Goal: Transaction & Acquisition: Obtain resource

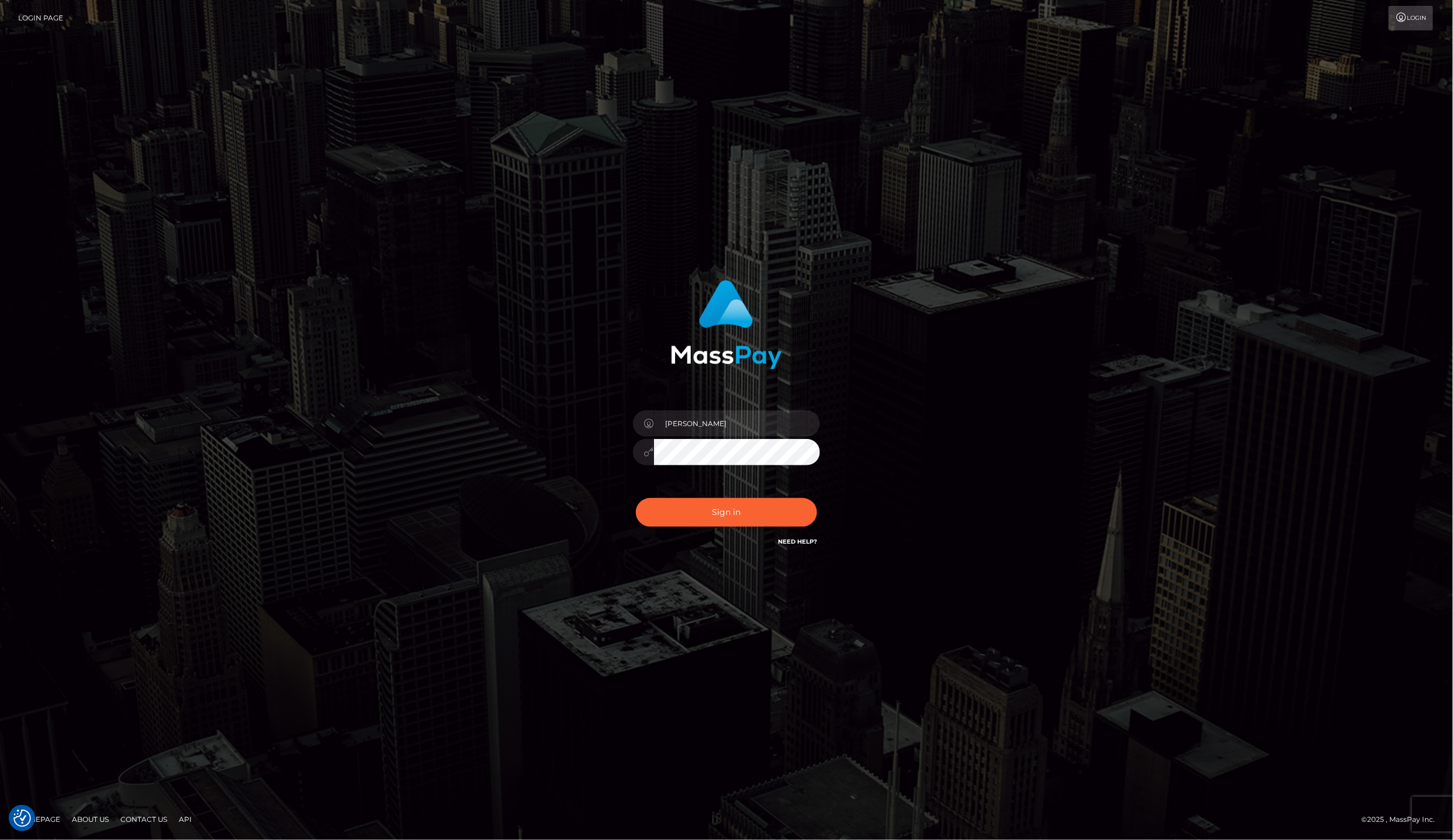
type input "lailadeasis.scratch"
click at [715, 496] on div "Sign in Need Help?" at bounding box center [726, 516] width 205 height 52
click at [730, 510] on button "Sign in" at bounding box center [726, 512] width 181 height 29
click at [732, 426] on input "Laila de Asis" at bounding box center [737, 423] width 166 height 26
type input "lailadeasis.scratch"
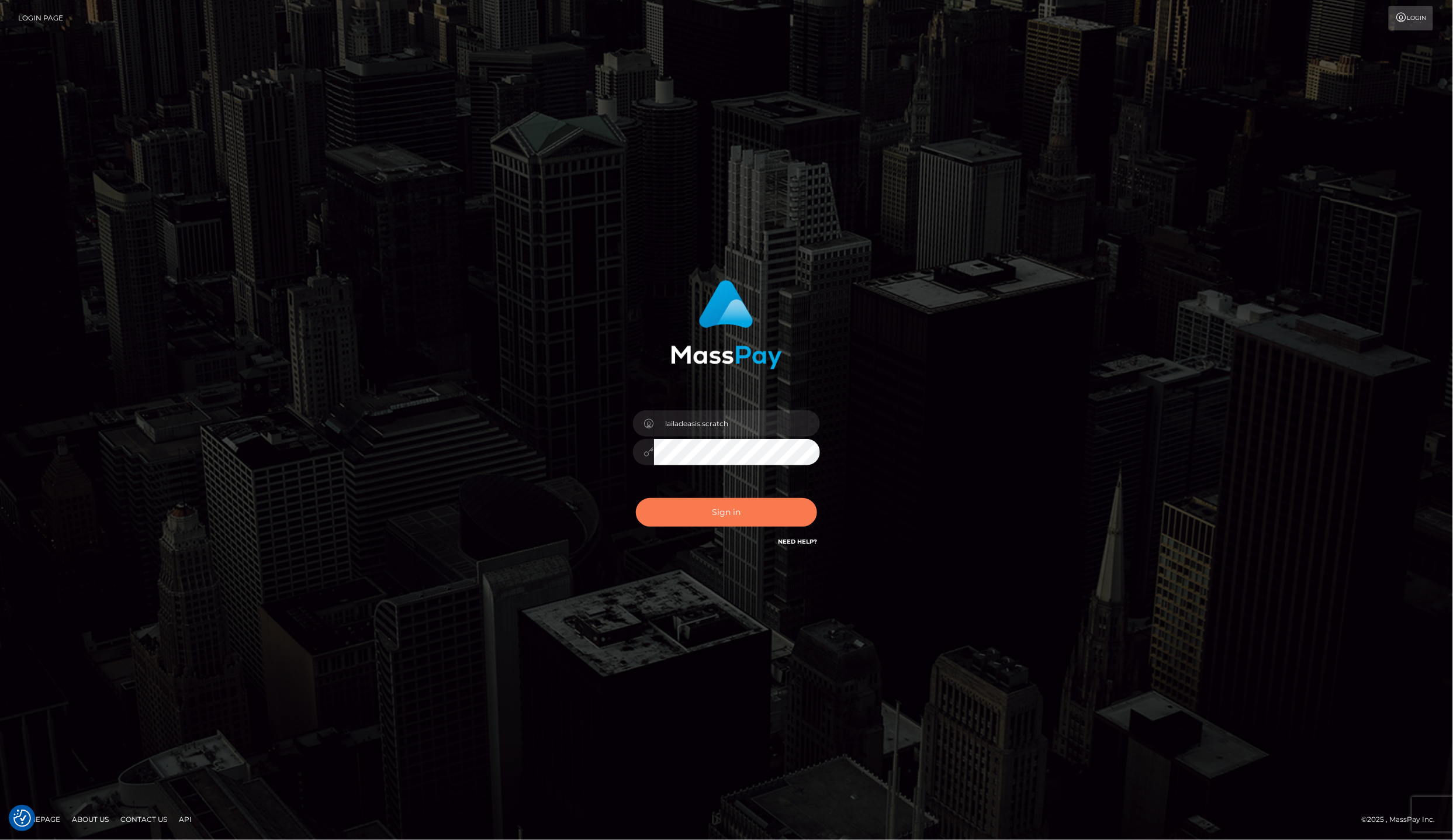
click at [758, 514] on button "Sign in" at bounding box center [726, 512] width 181 height 29
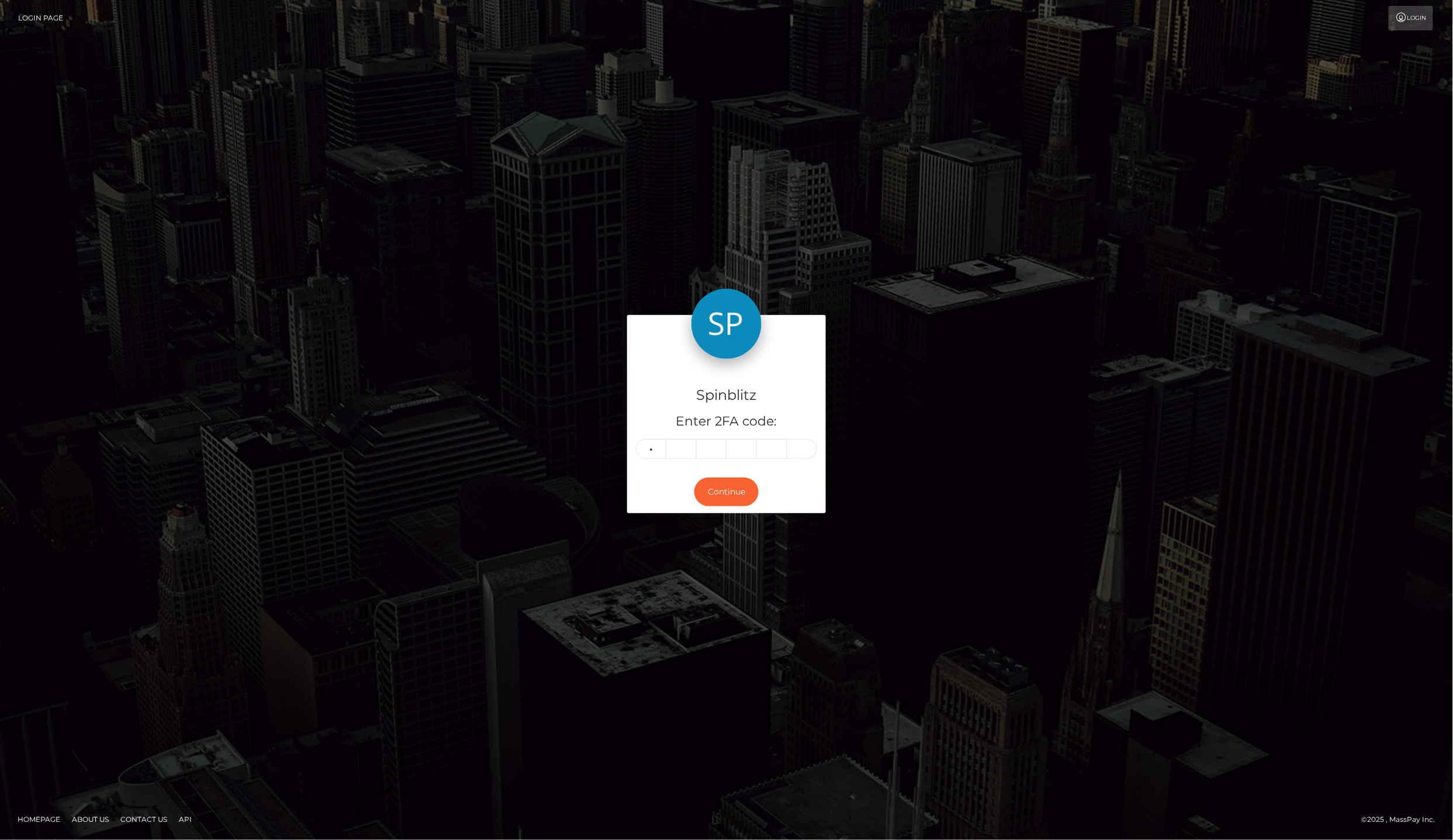
type input "7"
type input "3"
type input "4"
type input "9"
type input "8"
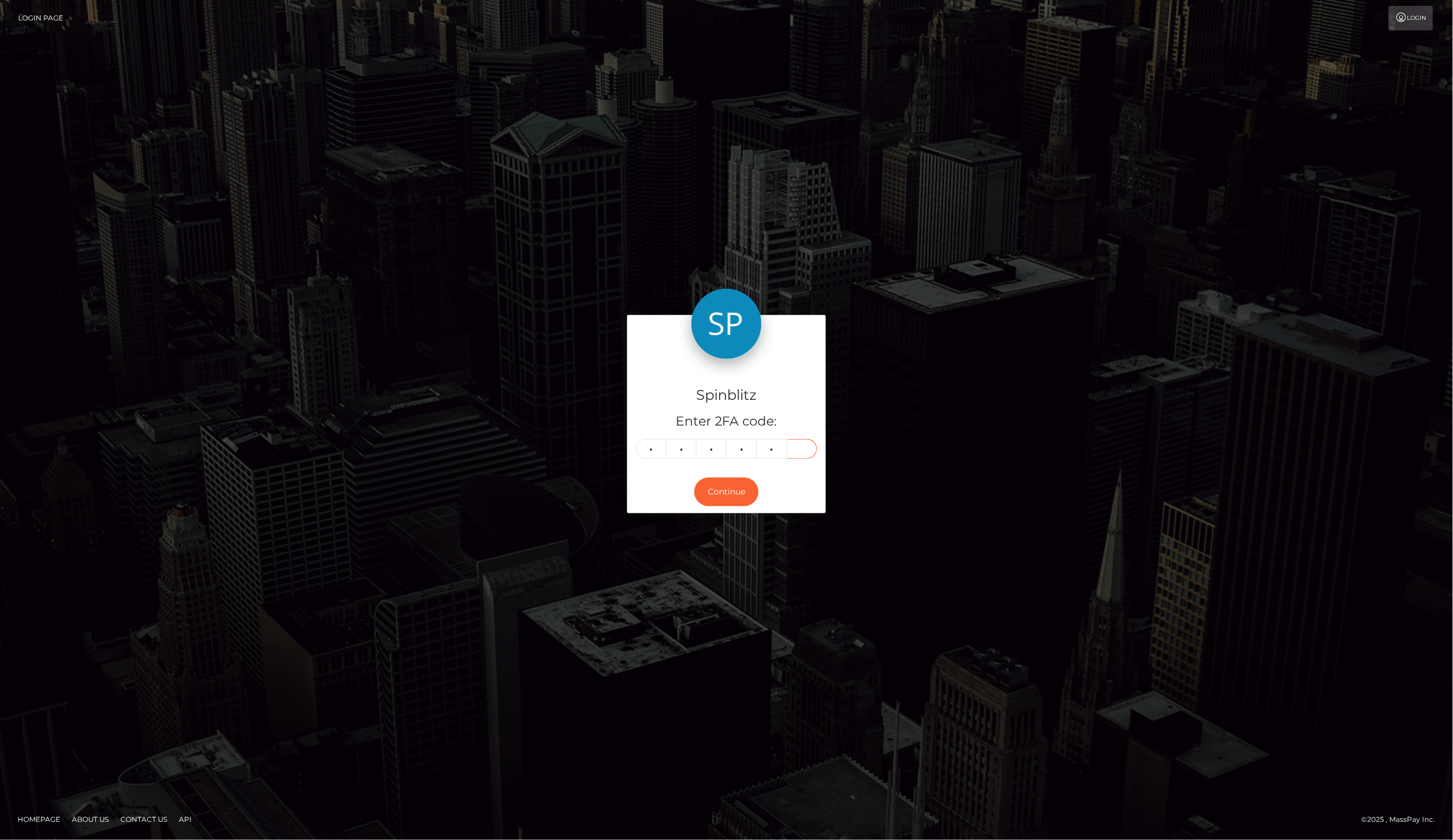
type input "6"
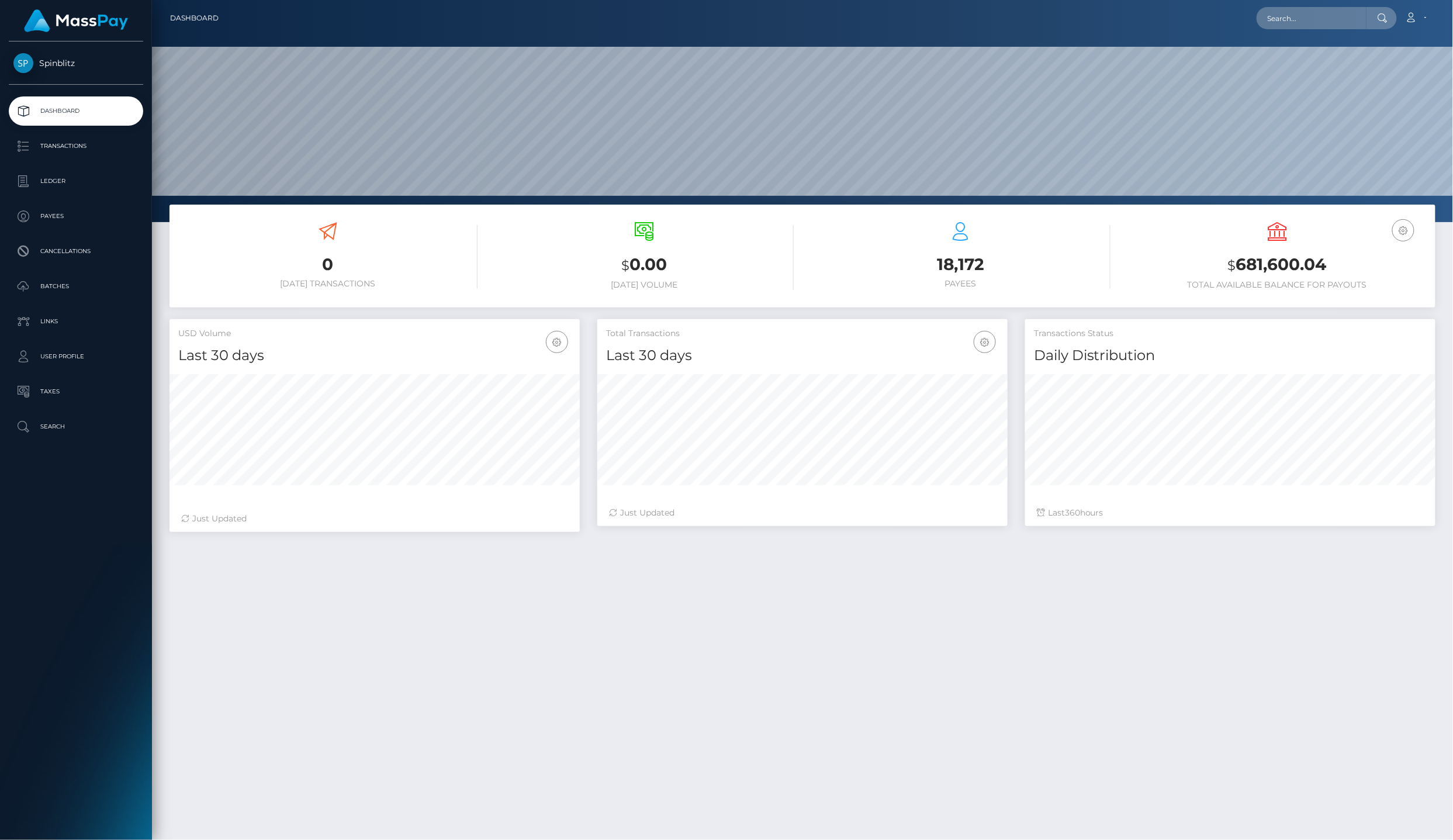
scroll to position [204, 410]
click at [49, 145] on p "Transactions" at bounding box center [76, 146] width 125 height 18
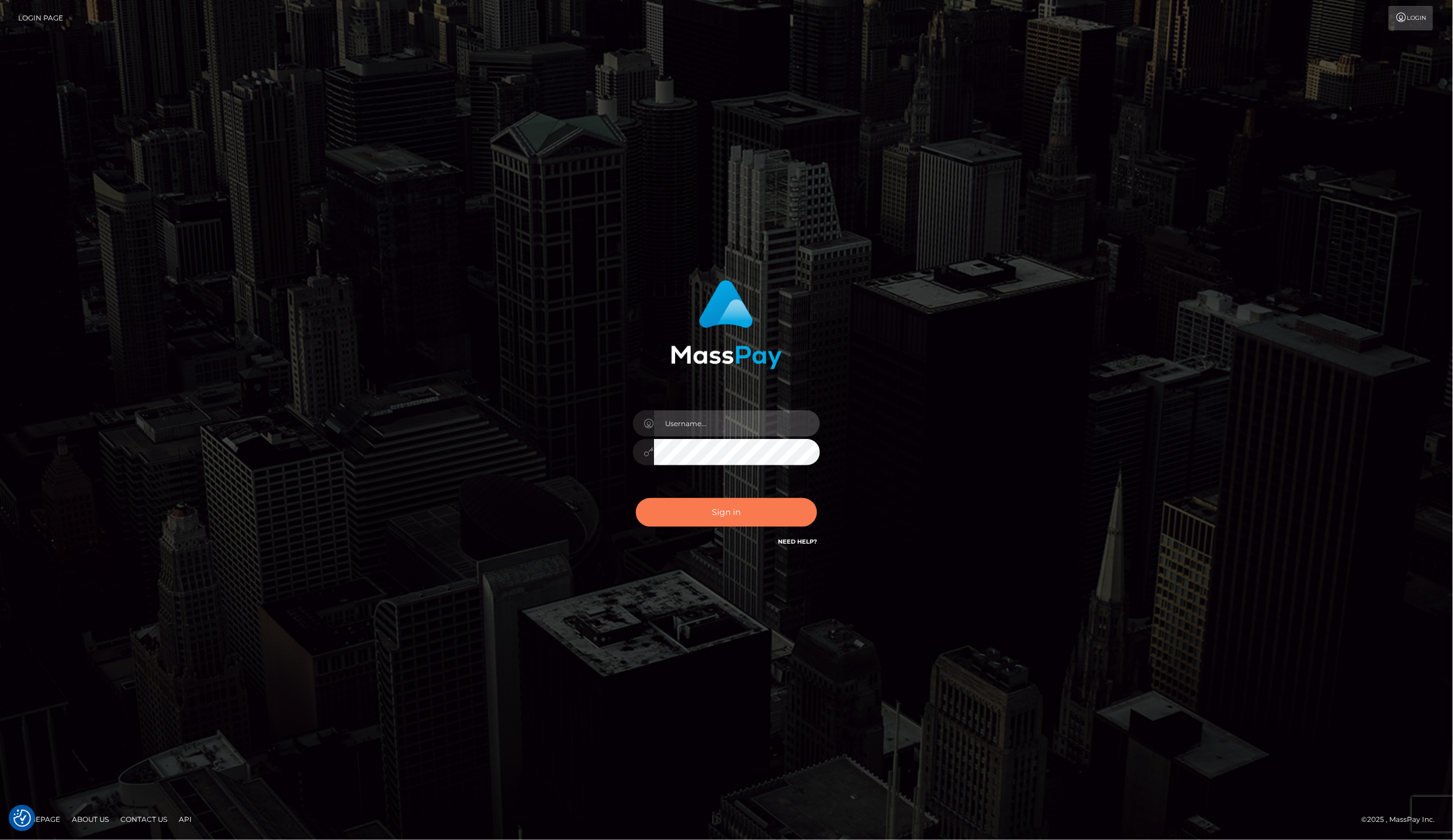
type input "lailadeasis.scratch"
click at [727, 516] on button "Sign in" at bounding box center [726, 512] width 181 height 29
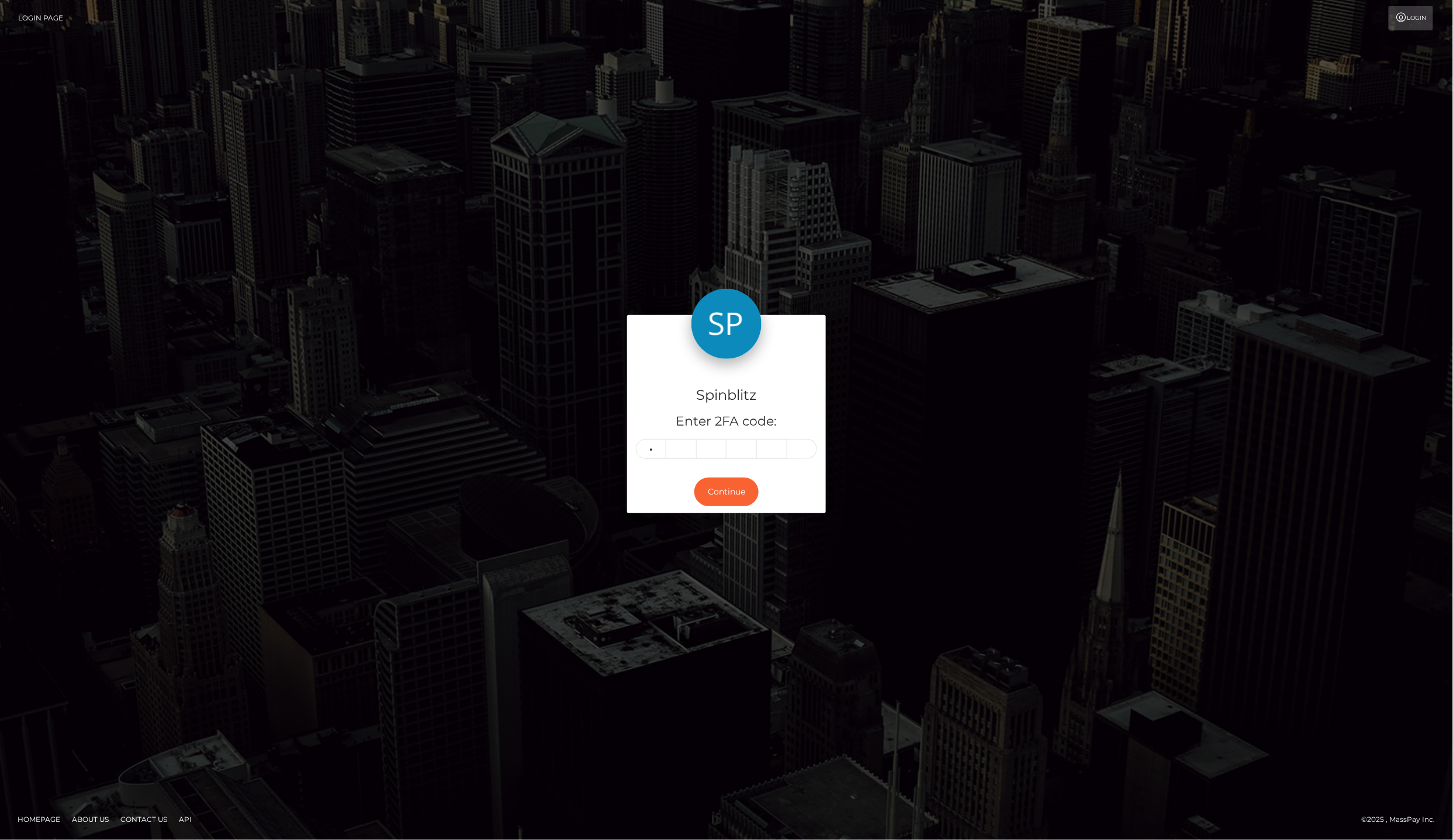
type input "8"
type input "7"
type input "3"
type input "2"
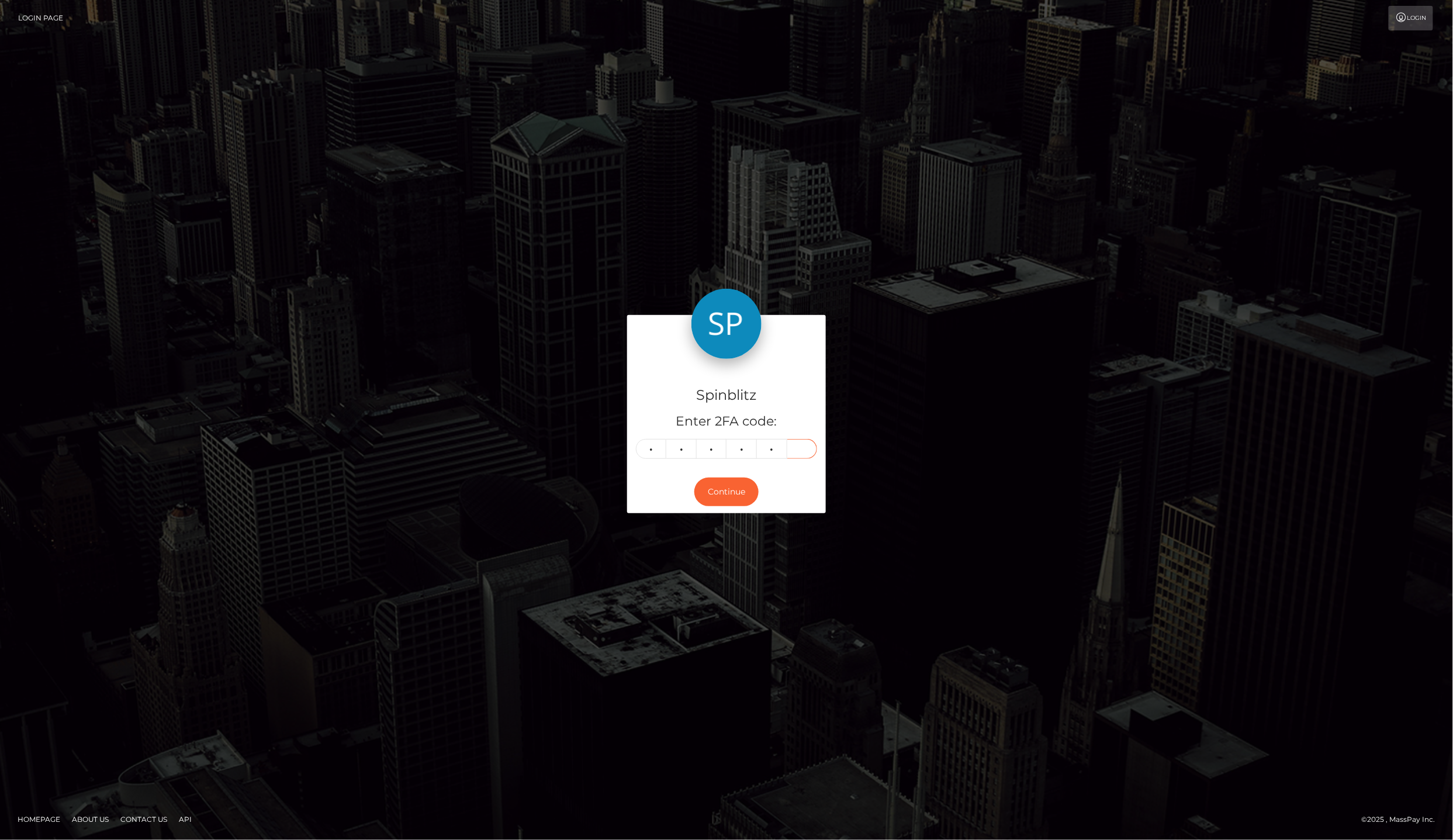
type input "0"
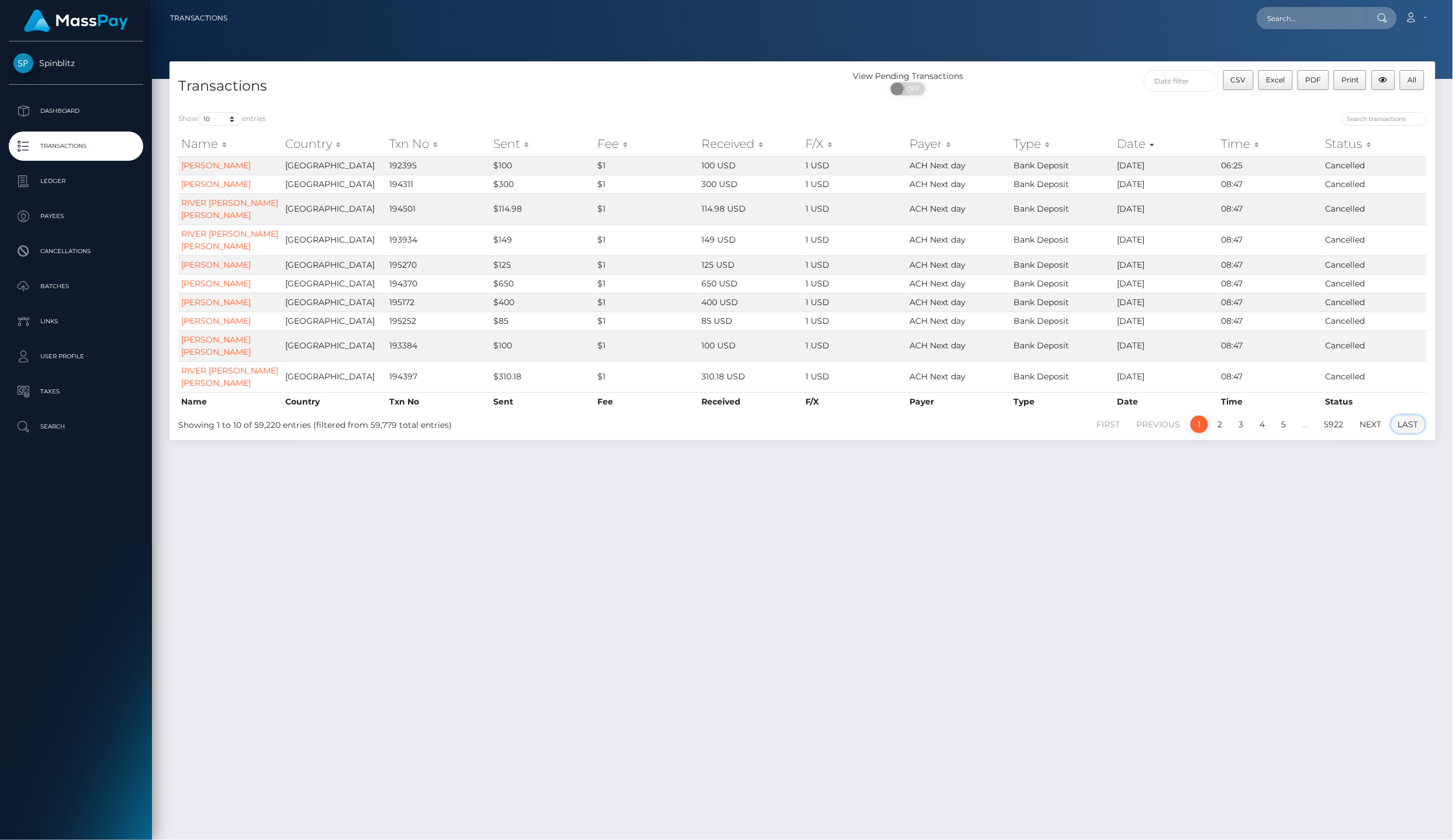
click at [1402, 415] on link "Last" at bounding box center [1408, 424] width 33 height 18
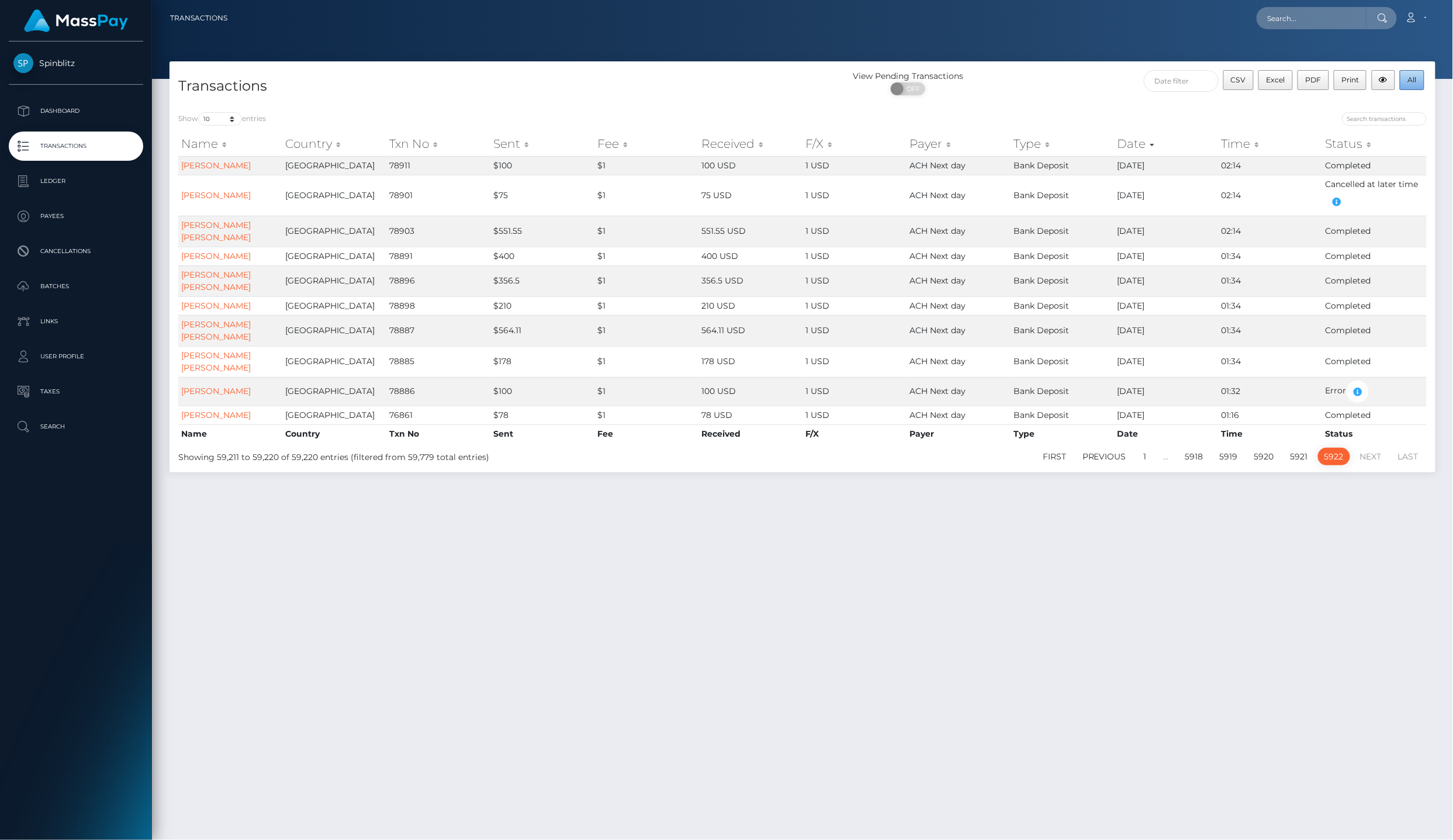
click at [1414, 78] on span "All" at bounding box center [1412, 80] width 8 height 8
click at [1061, 448] on link "First" at bounding box center [1054, 456] width 37 height 18
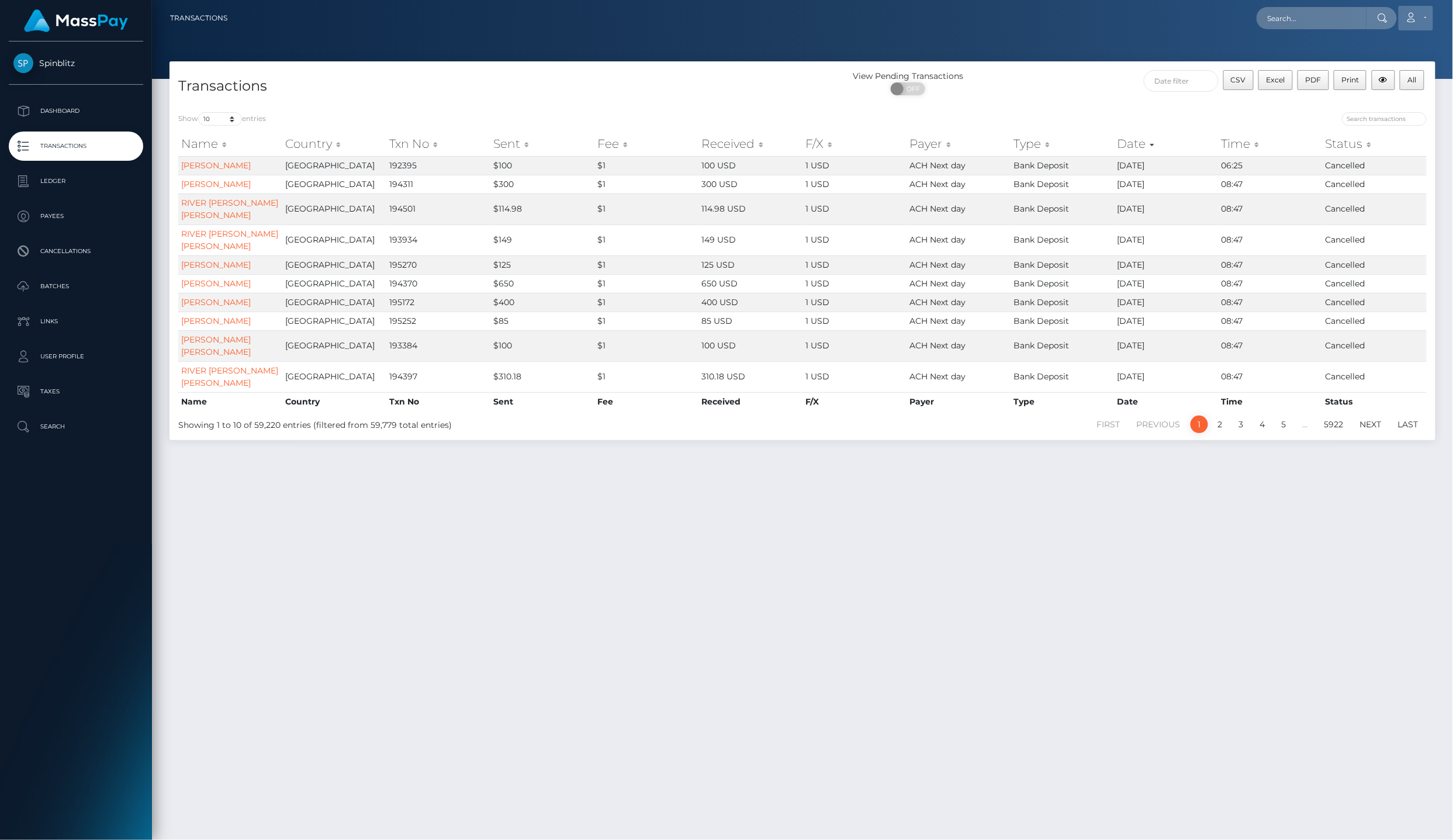
click at [1414, 19] on icon at bounding box center [1411, 17] width 12 height 9
click at [1399, 71] on link "Logout" at bounding box center [1388, 75] width 93 height 21
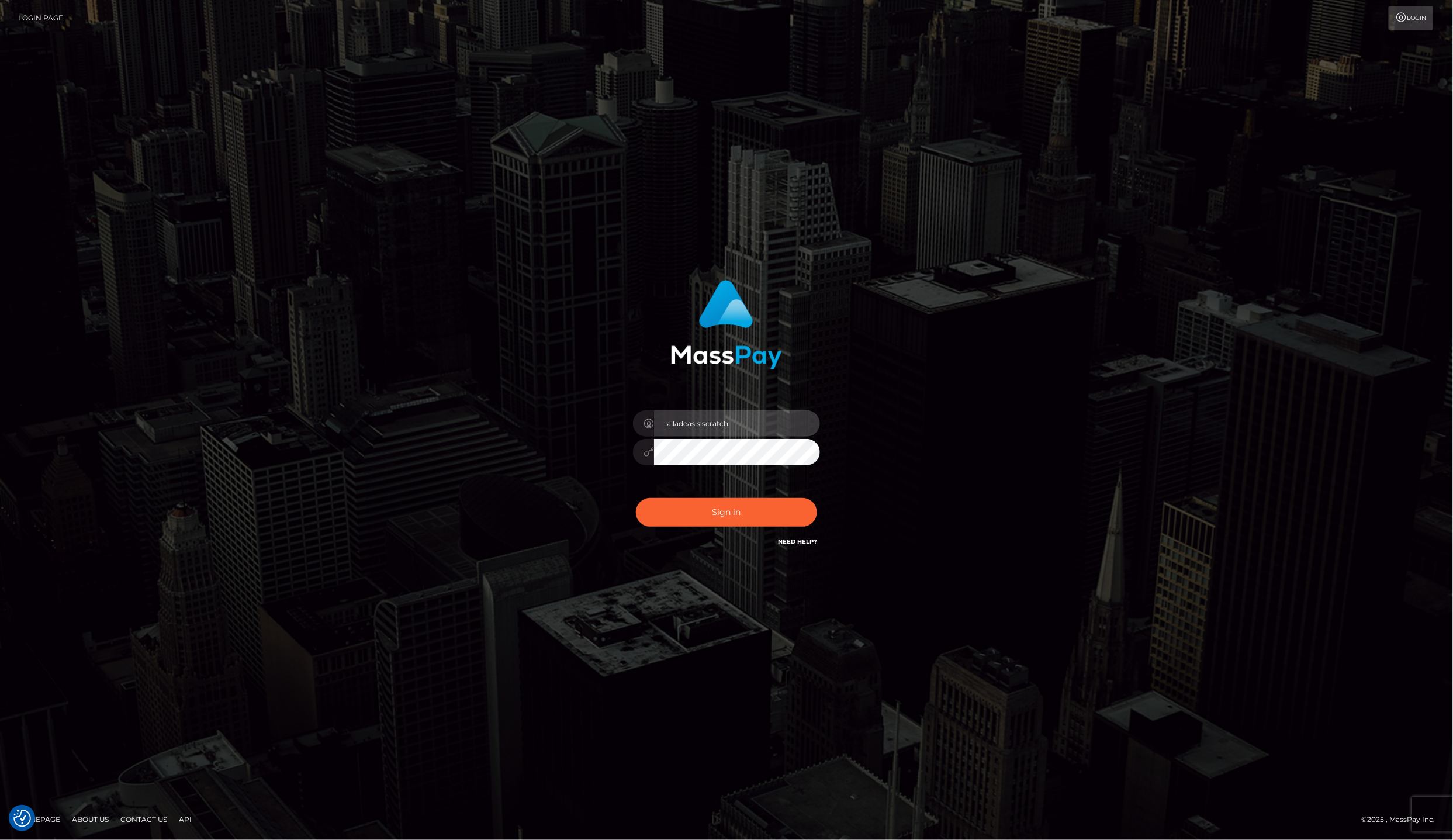
click at [762, 422] on input "lailadeasis.scratch" at bounding box center [737, 423] width 166 height 26
type input "lailadeasis.hello"
click at [746, 510] on button "Sign in" at bounding box center [726, 512] width 181 height 29
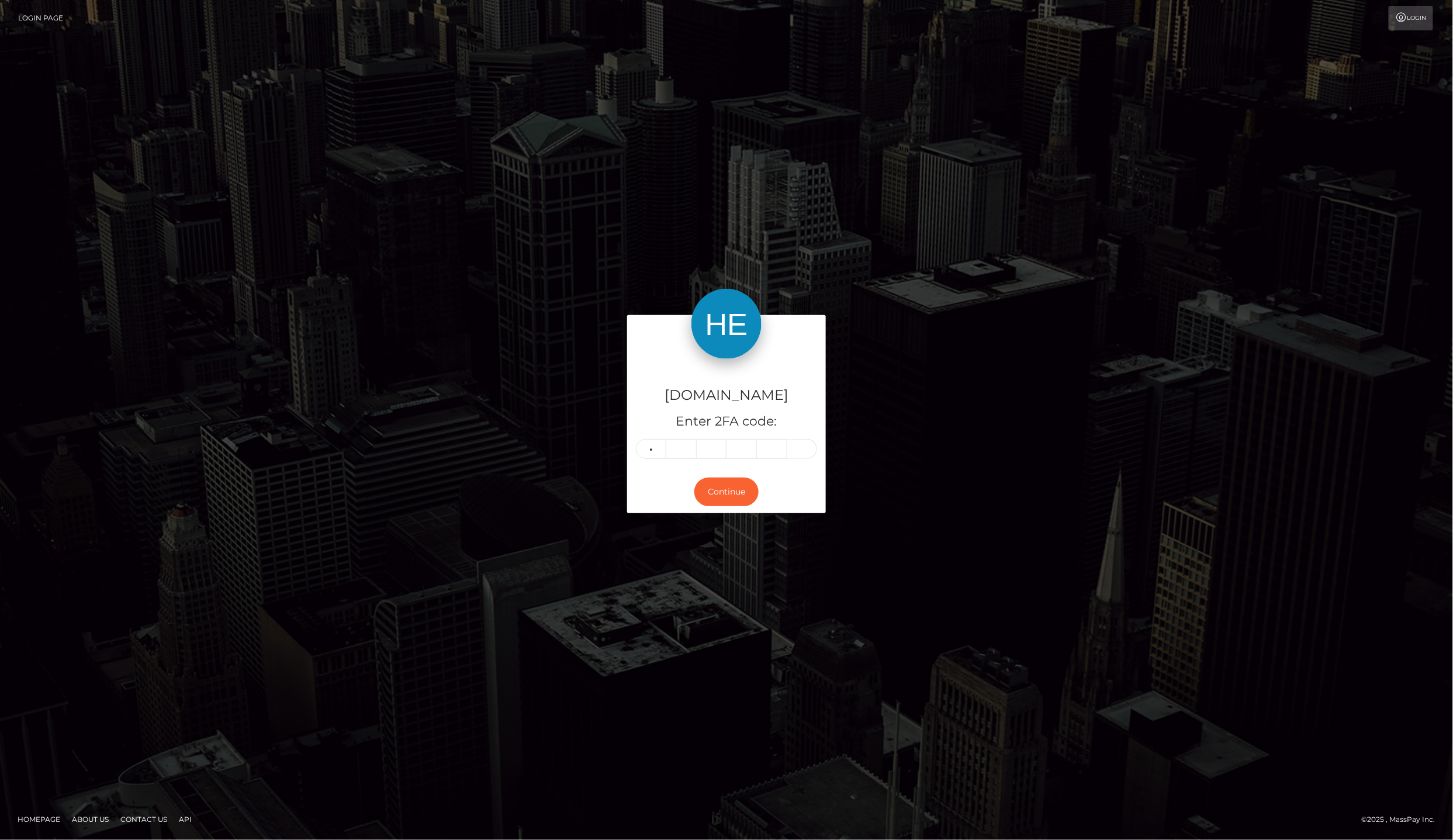
type input "0"
type input "2"
type input "6"
type input "0"
type input "4"
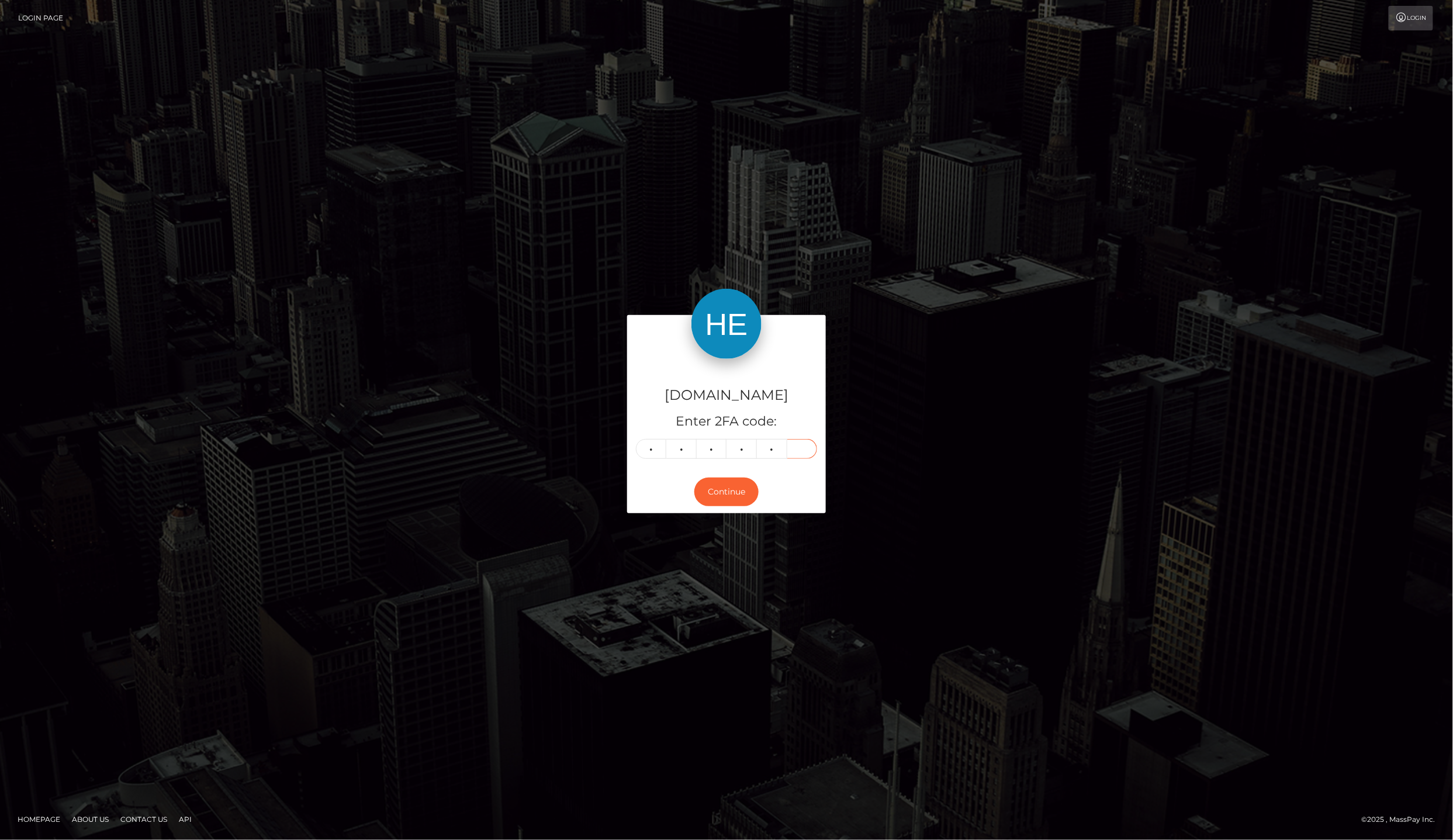
type input "0"
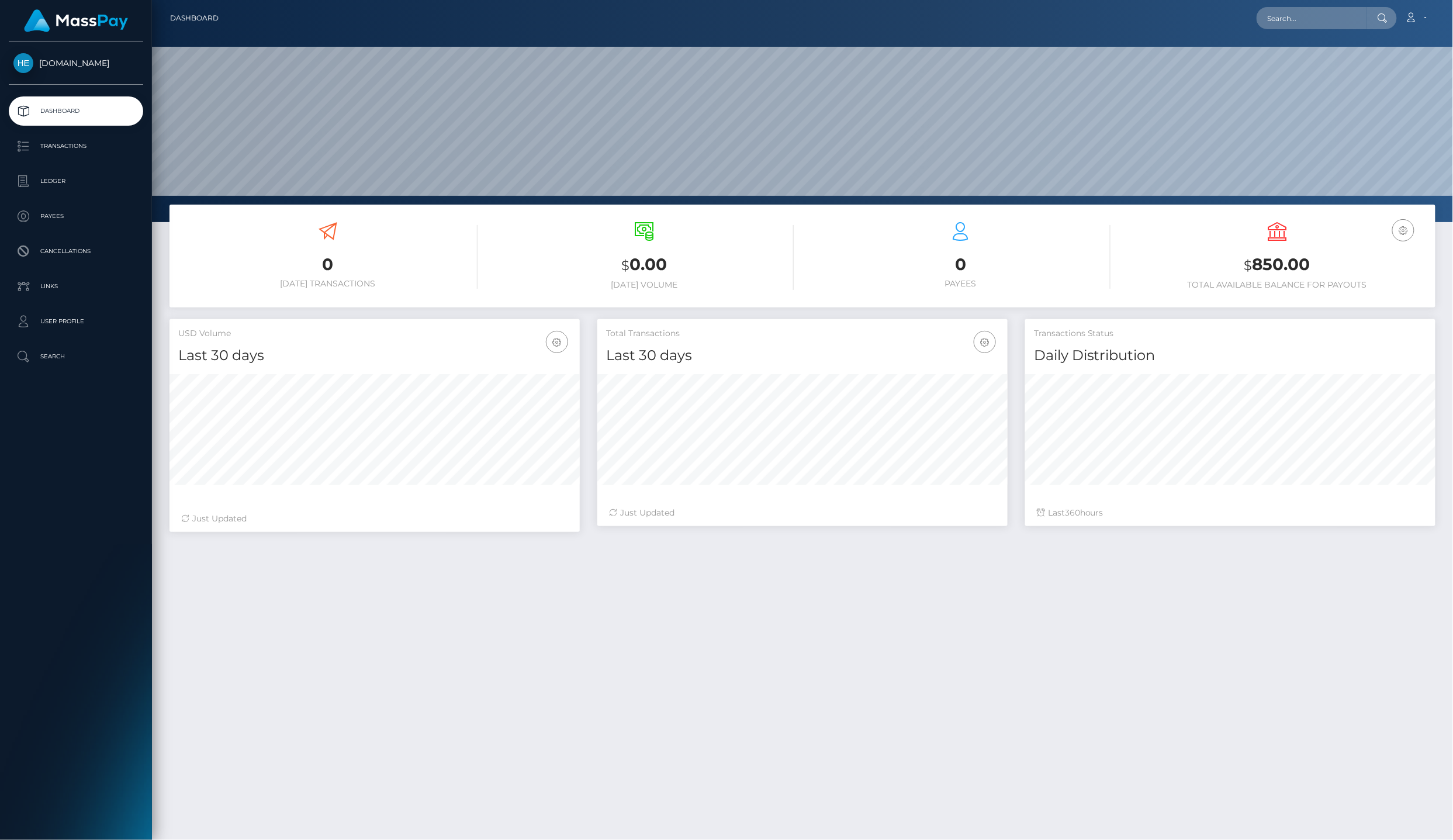
scroll to position [204, 410]
click at [59, 166] on link "Ledger" at bounding box center [76, 181] width 134 height 29
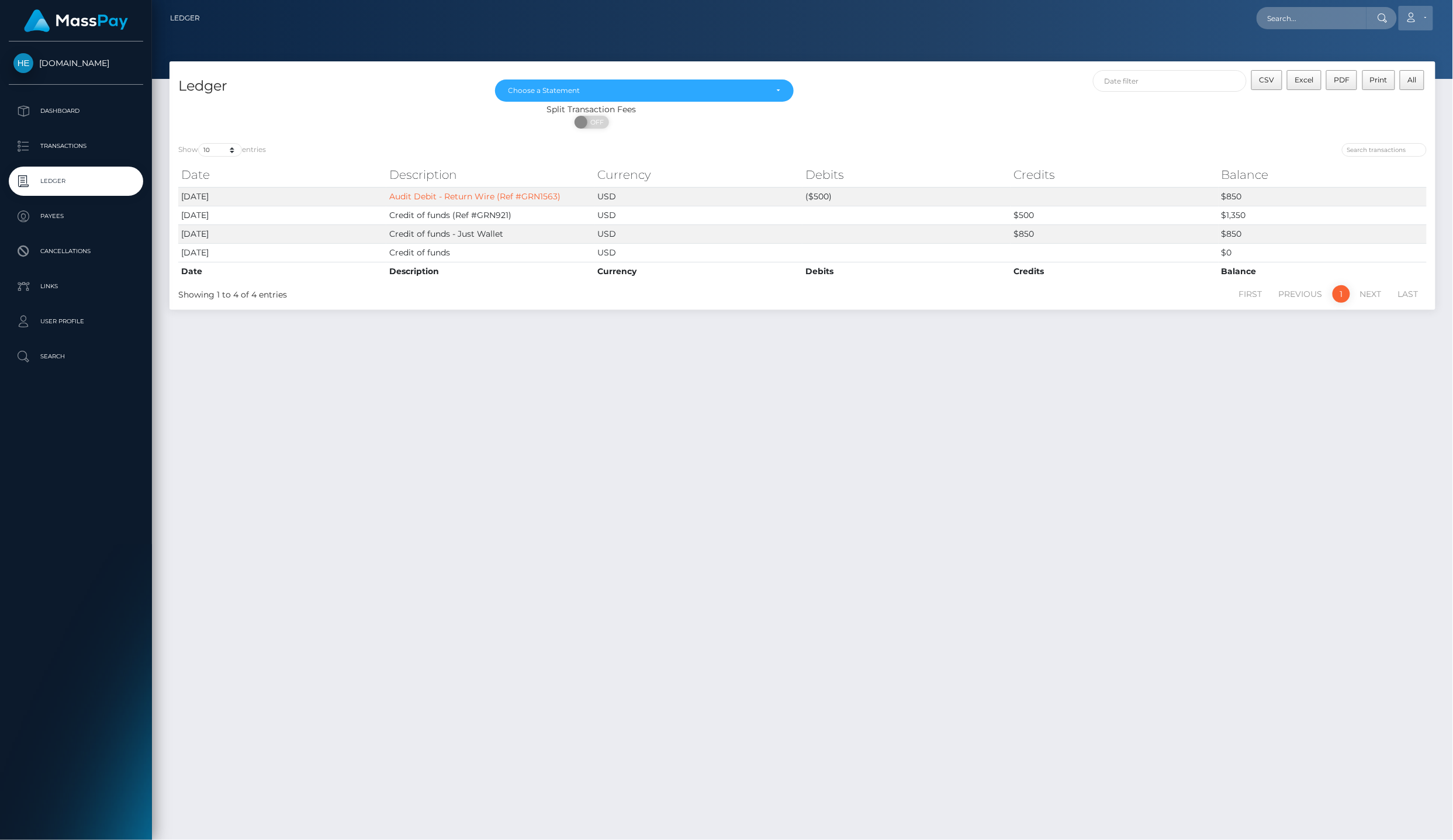
click at [1412, 19] on icon at bounding box center [1411, 17] width 12 height 9
click at [1394, 65] on link "Logout" at bounding box center [1388, 75] width 93 height 21
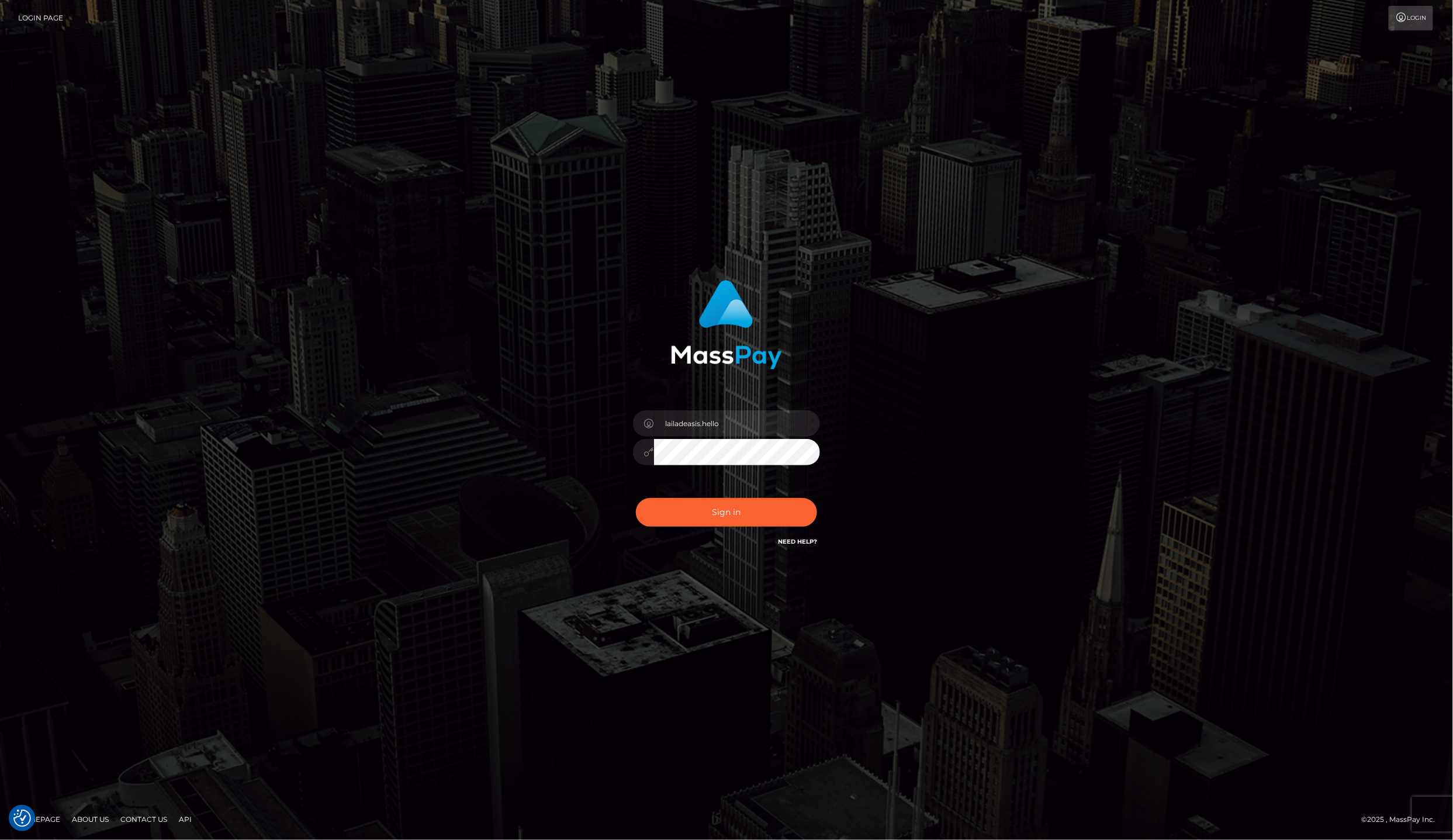
click at [728, 413] on div "lailadeasis.hello" at bounding box center [726, 446] width 205 height 89
click at [733, 430] on input "lailadeasis.hello" at bounding box center [737, 423] width 166 height 26
type input "lailadeasis.vip"
click at [730, 516] on button "Sign in" at bounding box center [726, 512] width 181 height 29
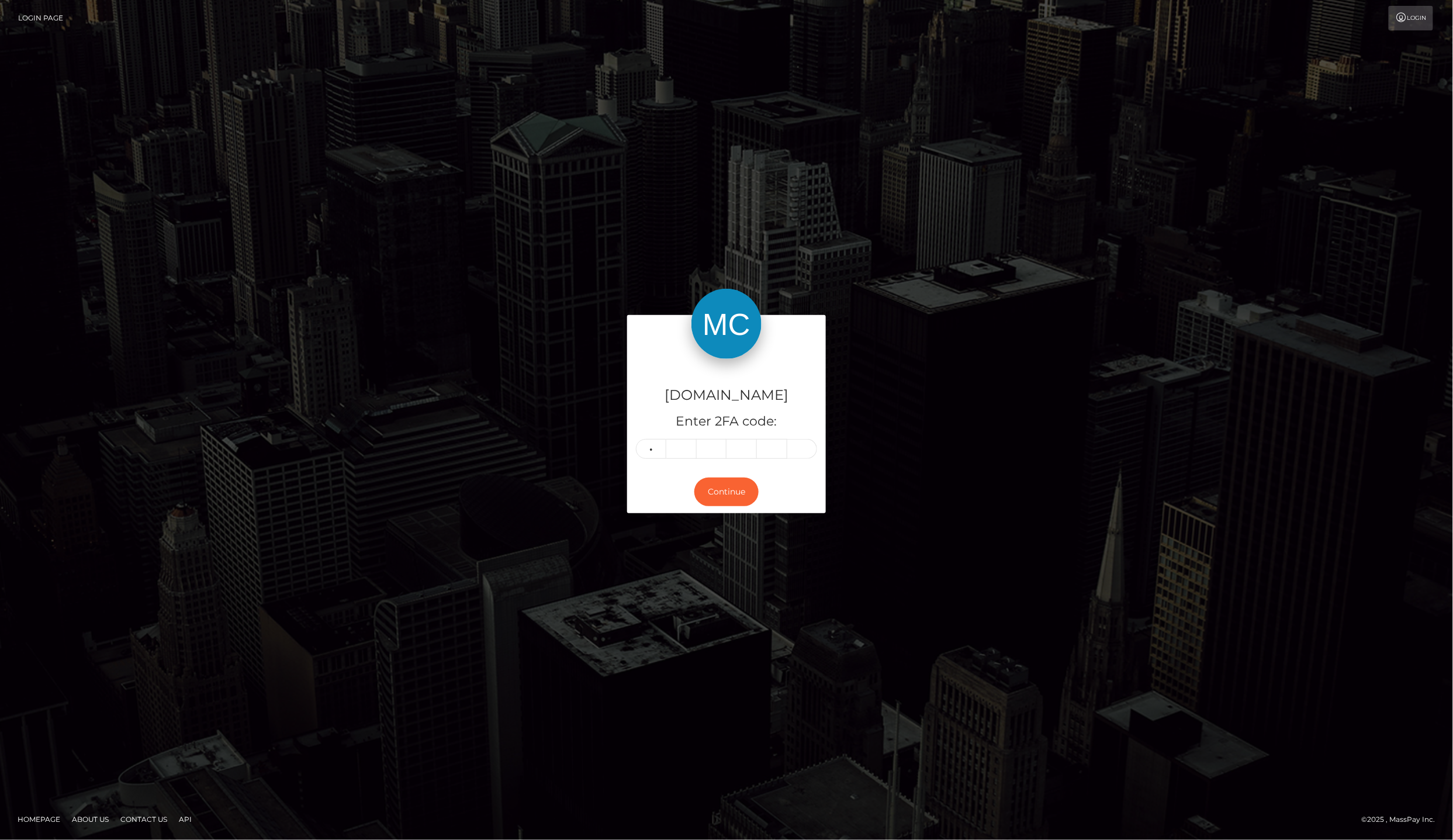
type input "5"
type input "7"
type input "2"
type input "6"
type input "3"
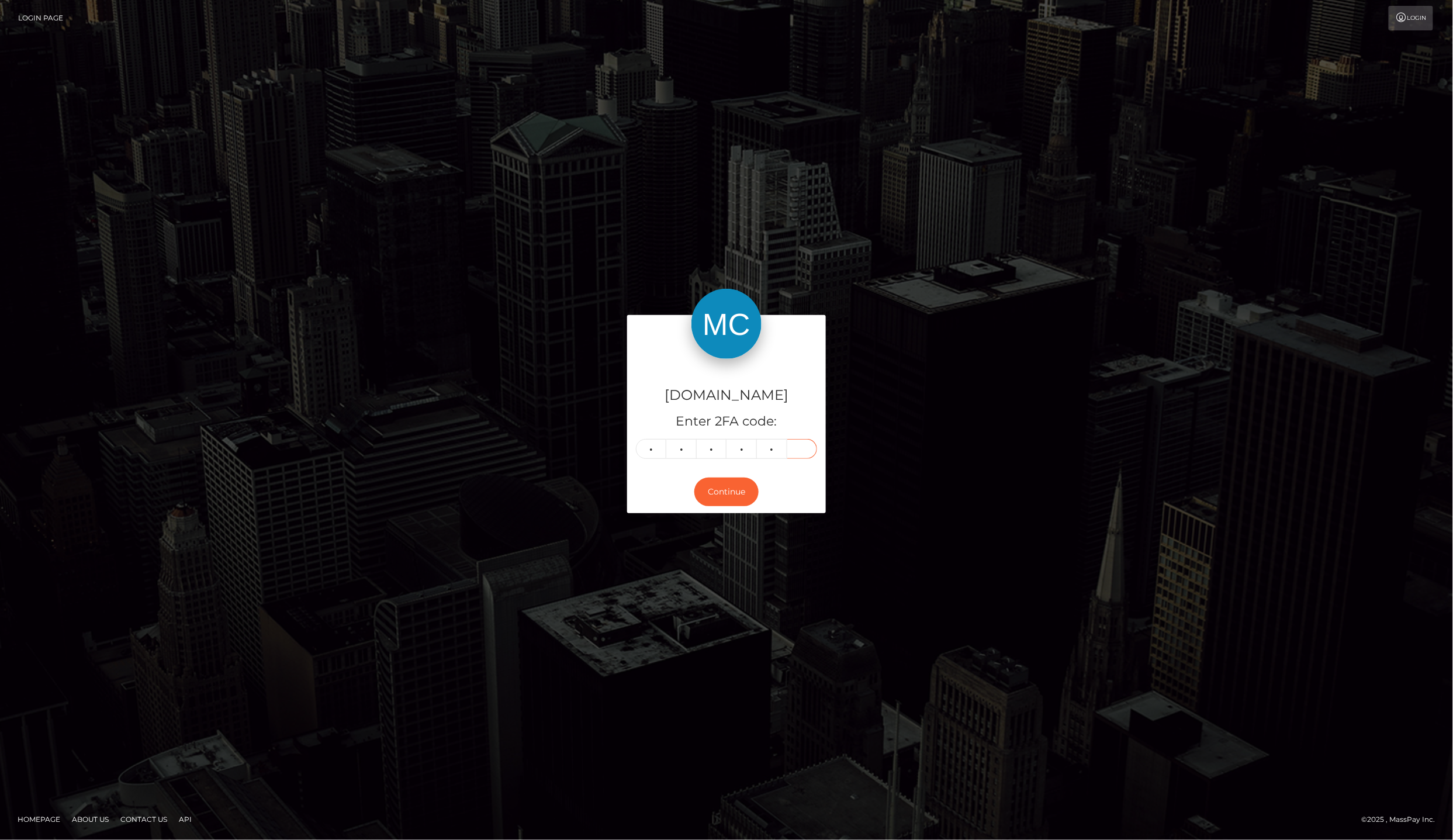
type input "7"
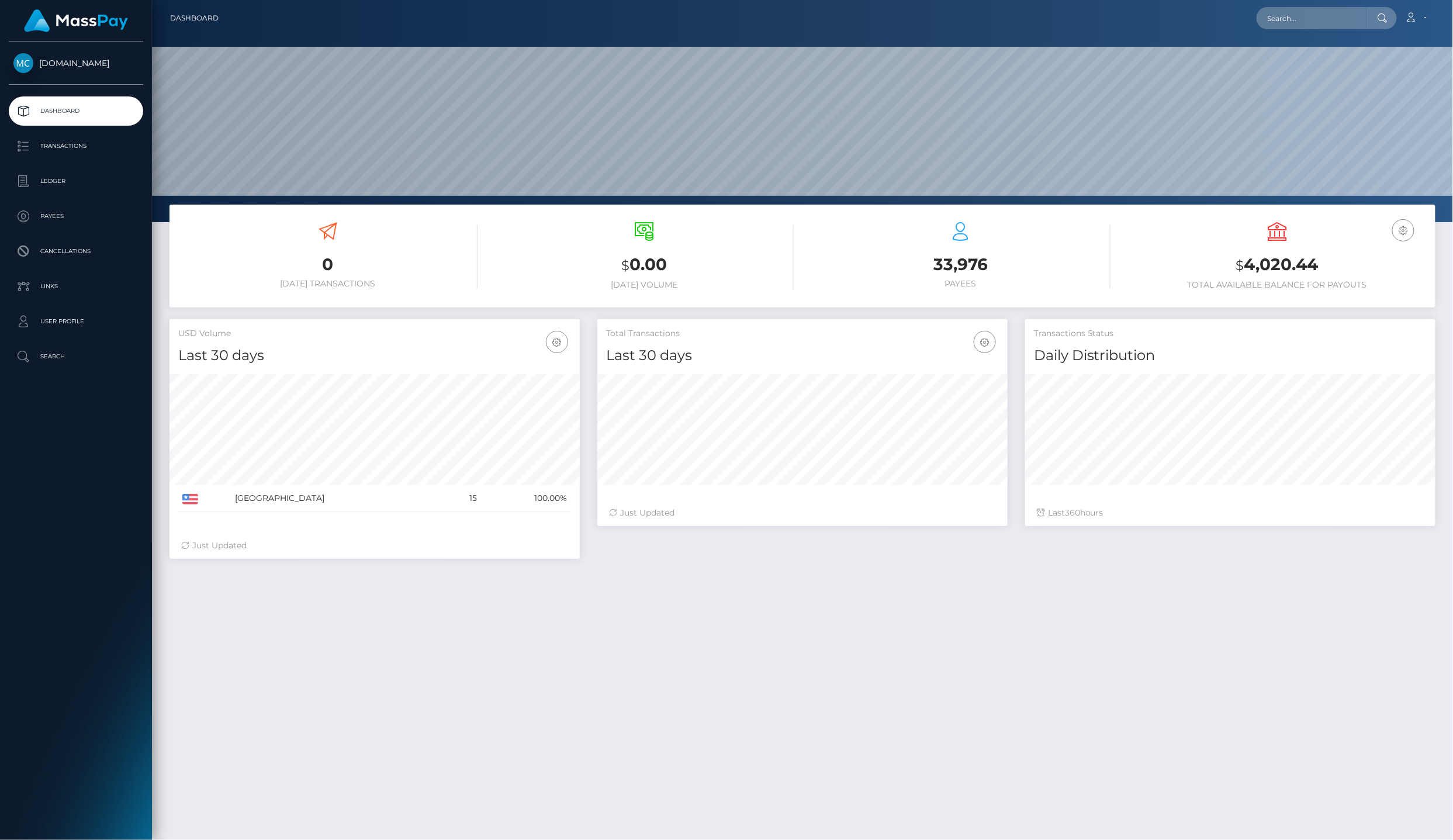
scroll to position [204, 410]
drag, startPoint x: 0, startPoint y: 0, endPoint x: 90, endPoint y: 171, distance: 193.2
click at [90, 172] on p "Ledger" at bounding box center [76, 181] width 125 height 18
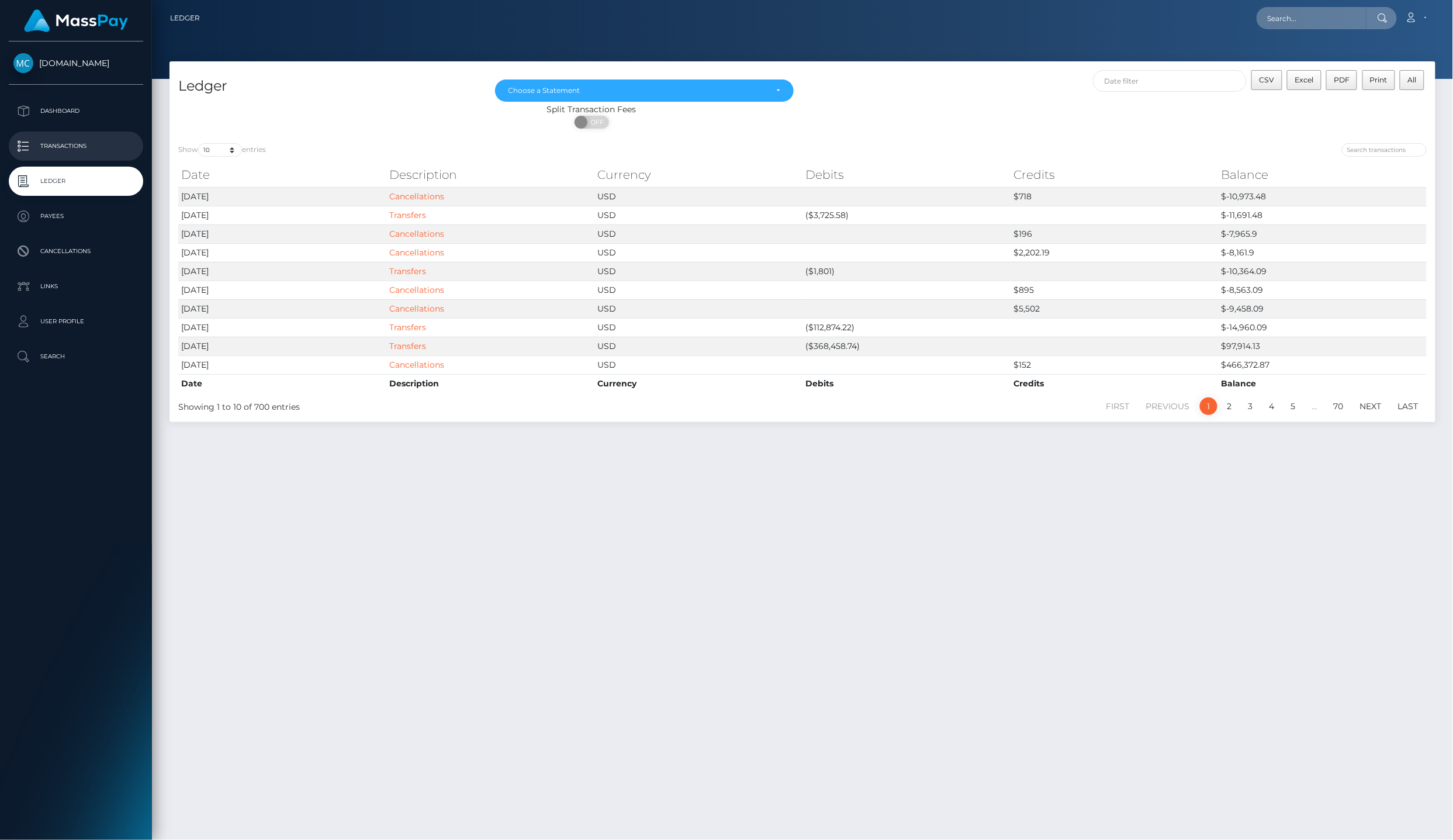
click at [73, 138] on p "Transactions" at bounding box center [76, 146] width 125 height 18
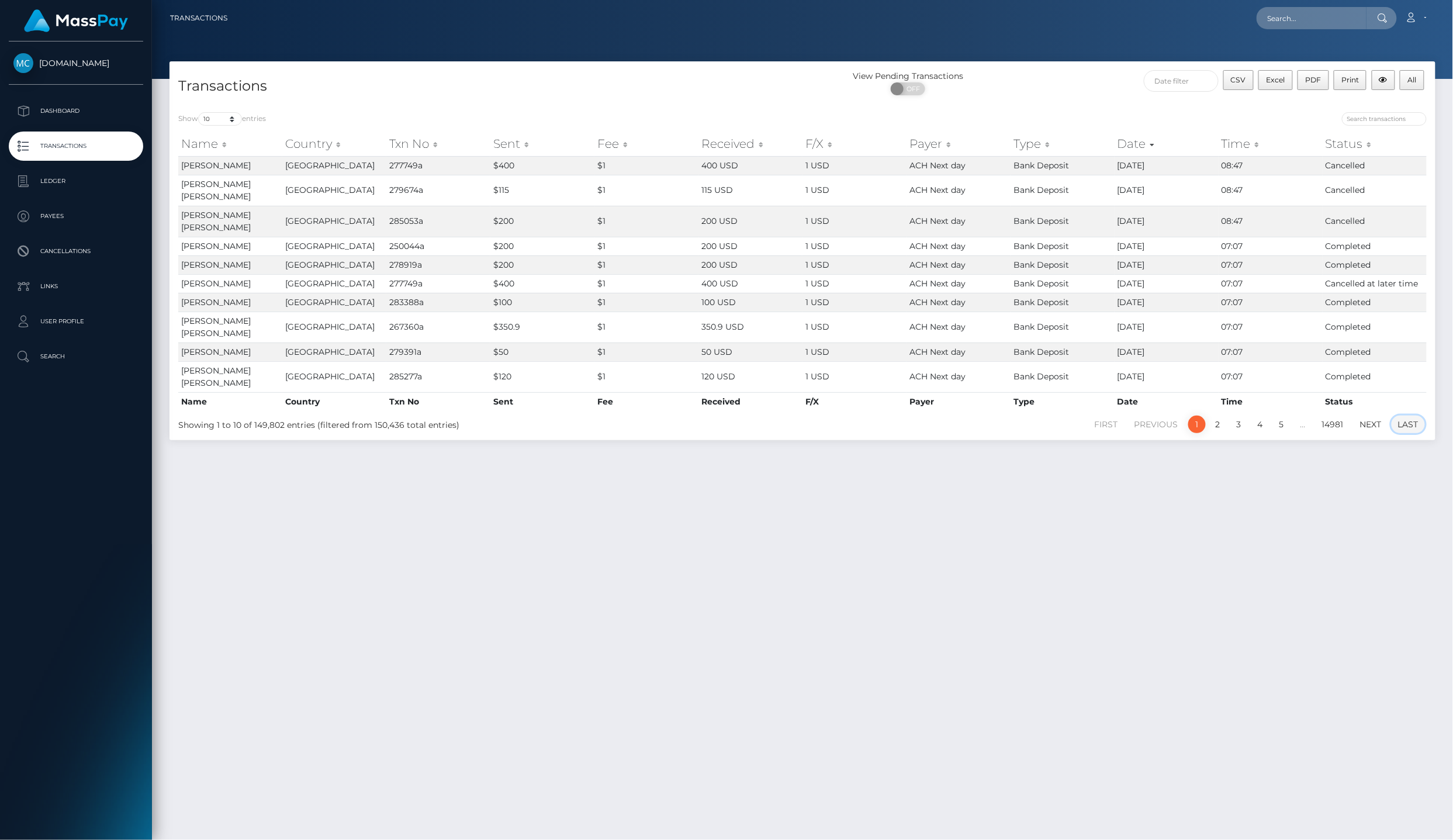
click at [1413, 415] on link "Last" at bounding box center [1408, 424] width 33 height 18
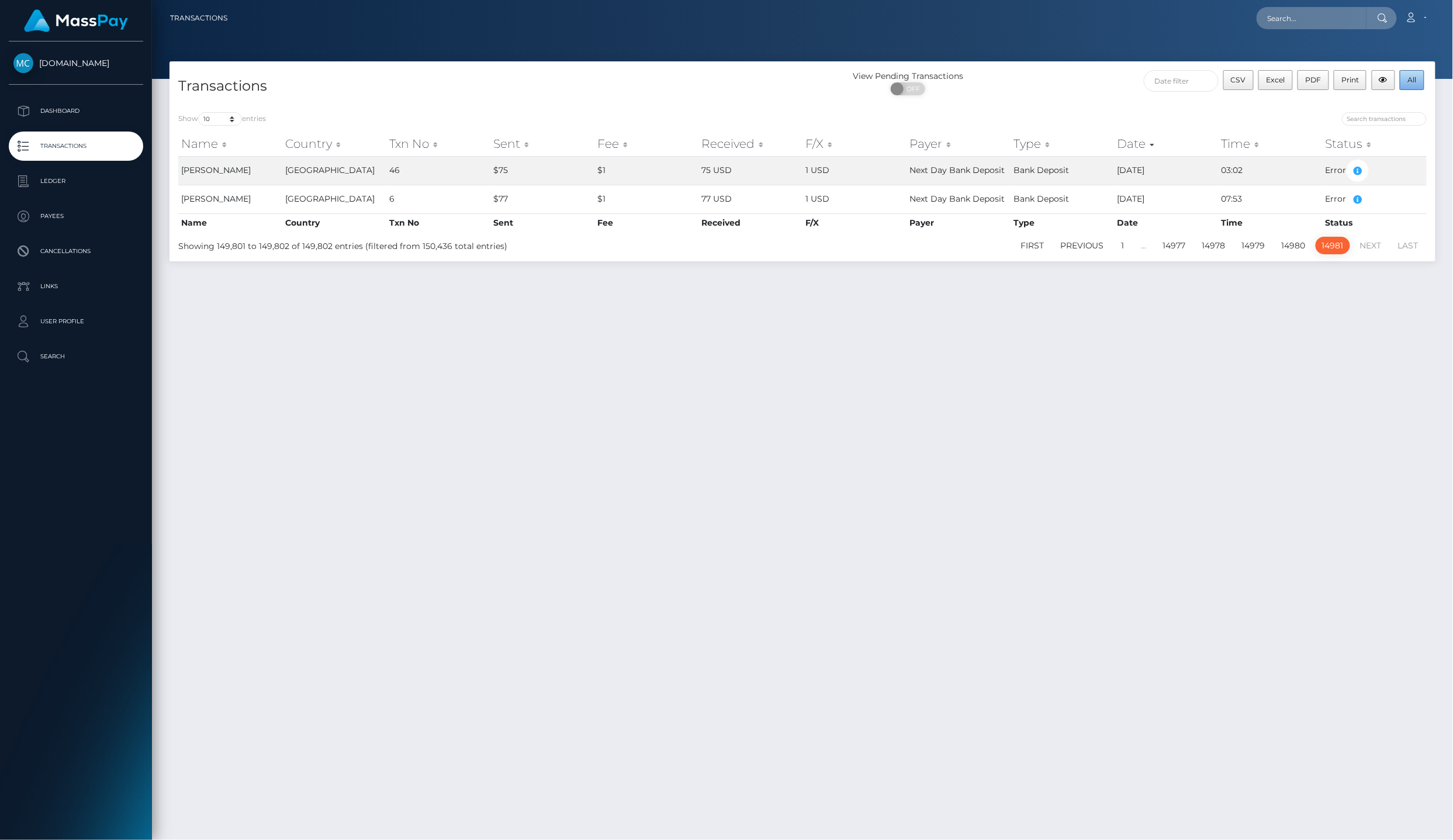
click at [1420, 82] on button "All" at bounding box center [1412, 80] width 25 height 20
click at [1417, 19] on icon at bounding box center [1411, 17] width 12 height 9
click at [1420, 66] on link "Logout" at bounding box center [1388, 75] width 93 height 21
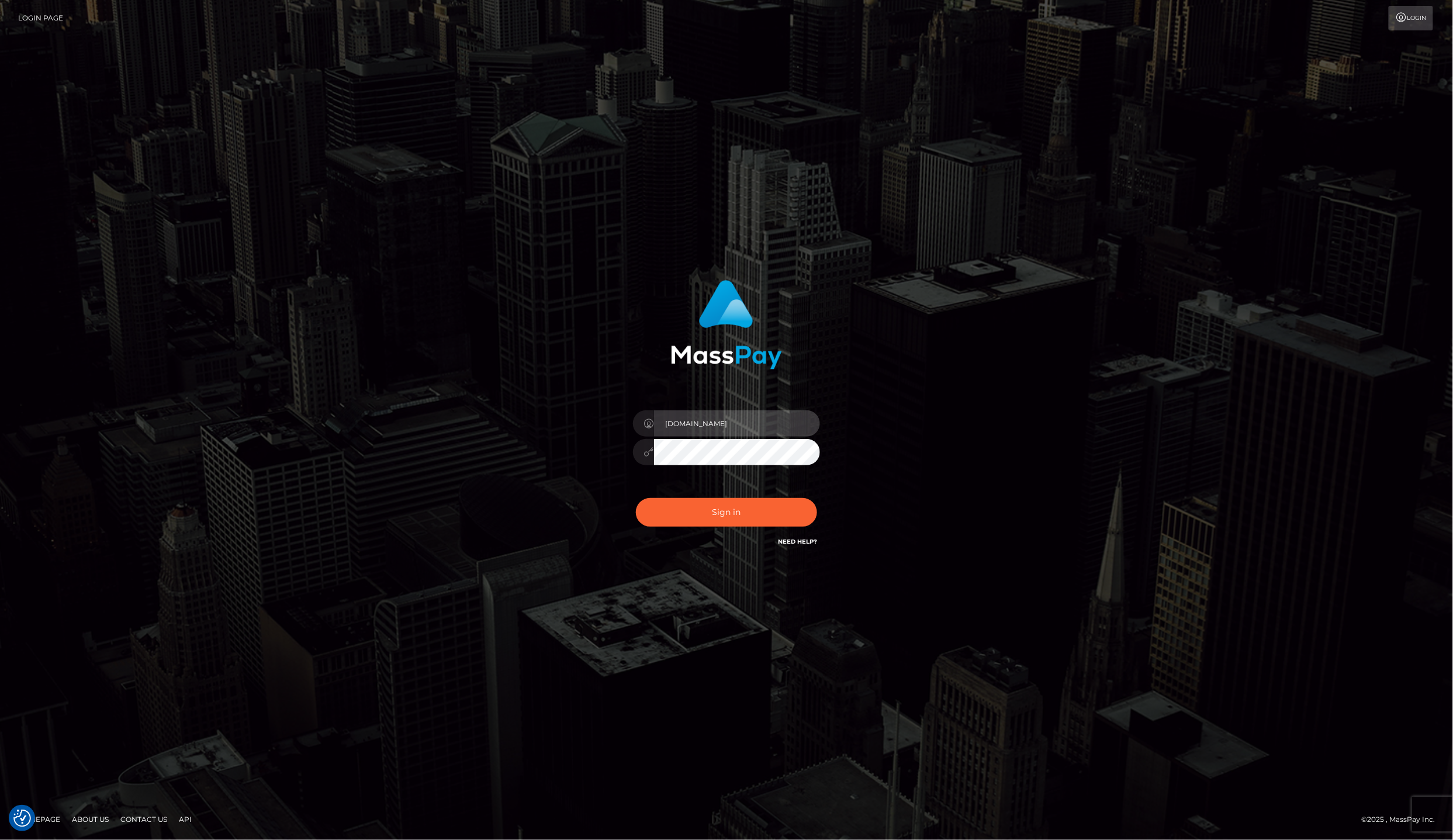
click at [732, 434] on input "[DOMAIN_NAME]" at bounding box center [737, 423] width 166 height 26
type input "[PERSON_NAME]"
click at [756, 514] on button "Sign in" at bounding box center [726, 512] width 181 height 29
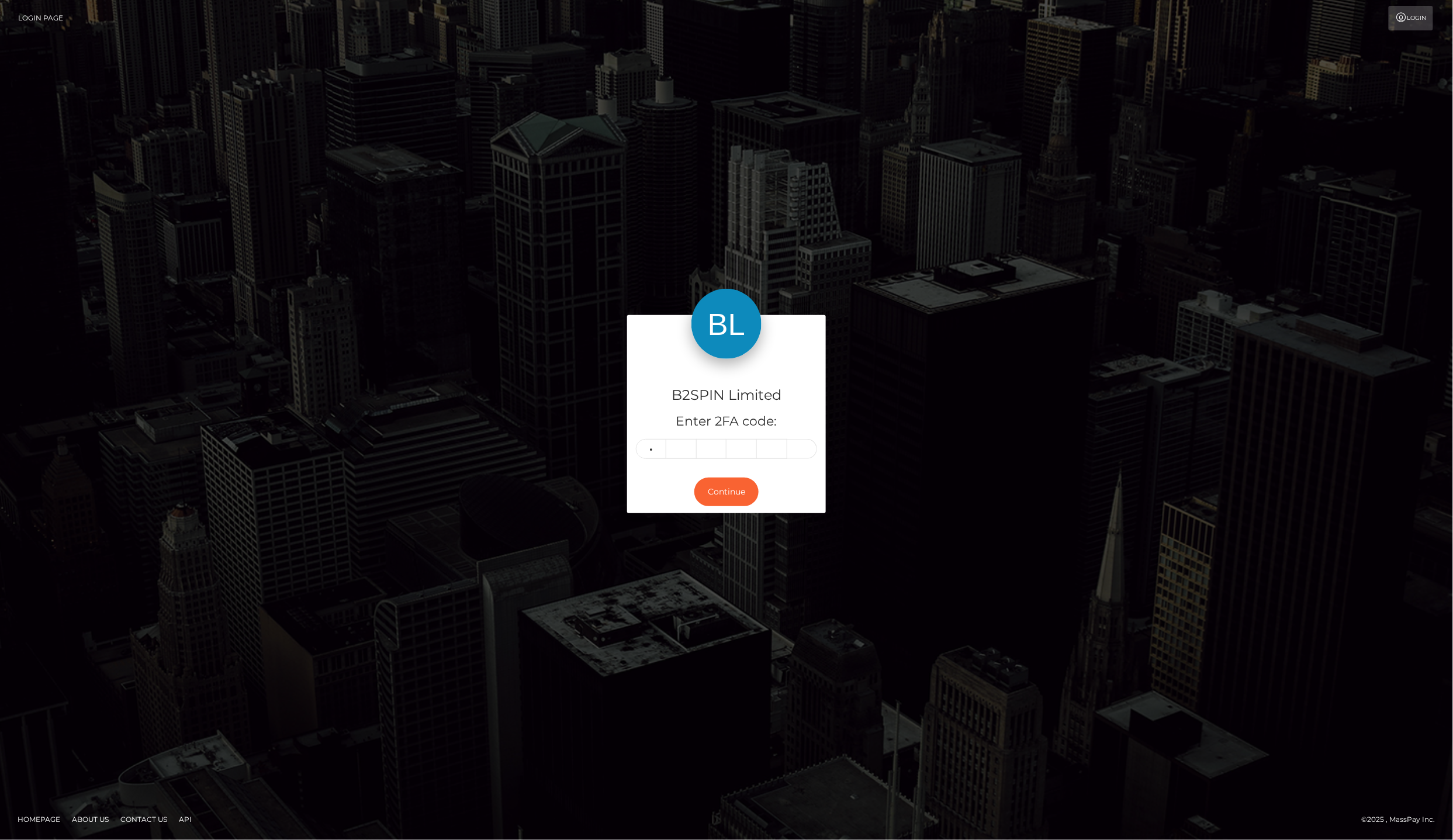
type input "6"
type input "7"
type input "9"
type input "6"
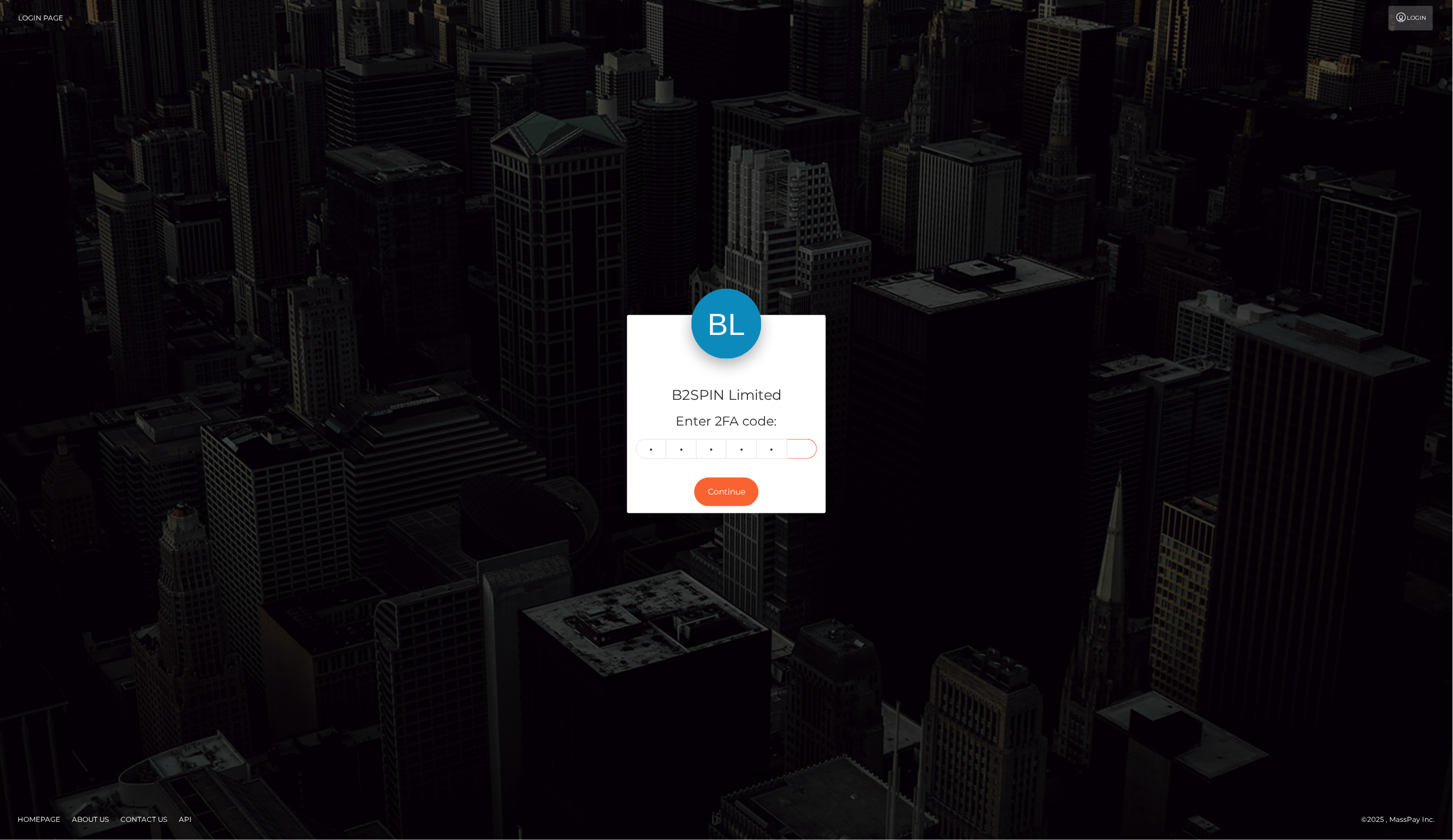
type input "7"
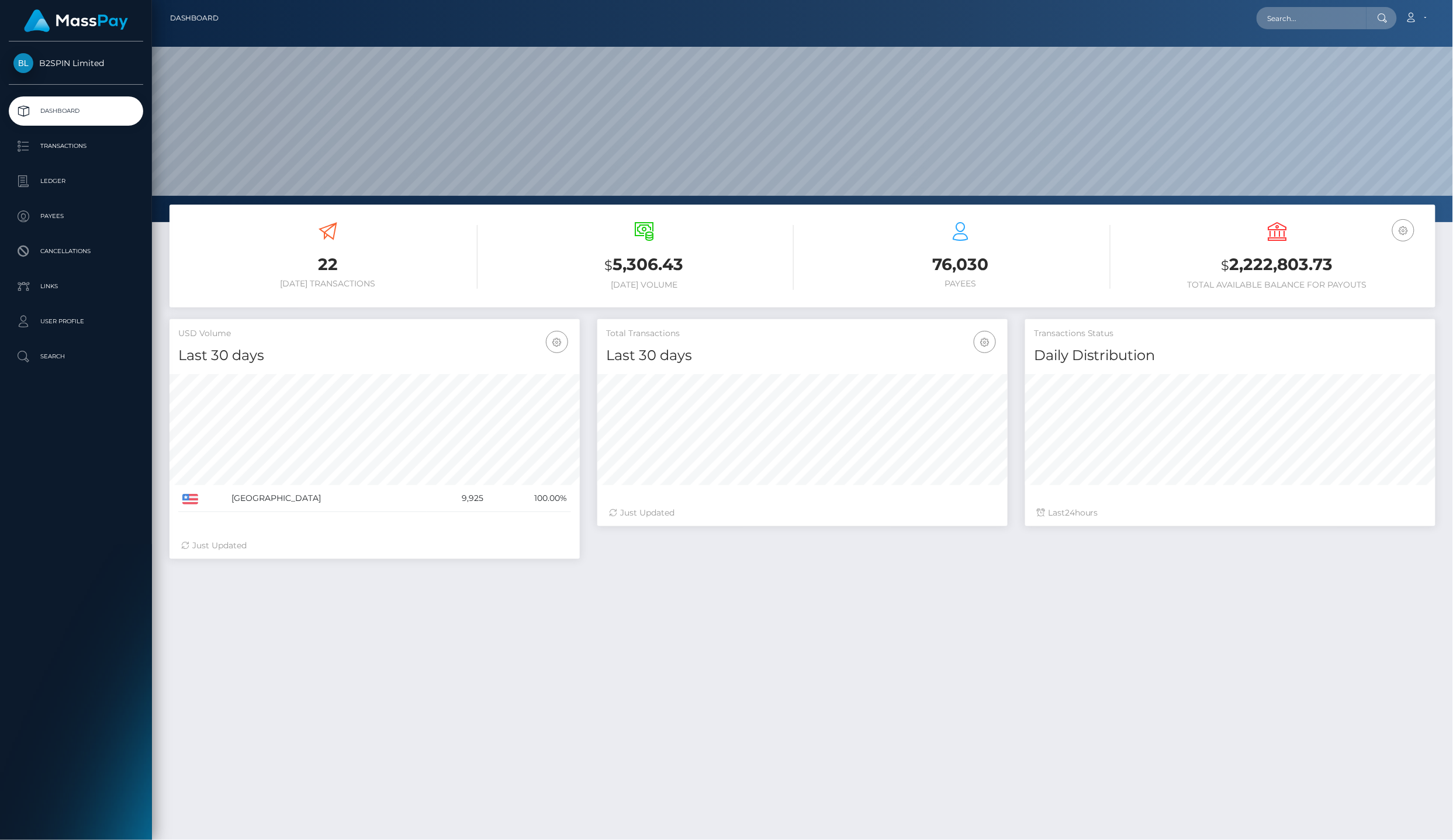
scroll to position [204, 410]
click at [78, 172] on p "Ledger" at bounding box center [76, 181] width 125 height 18
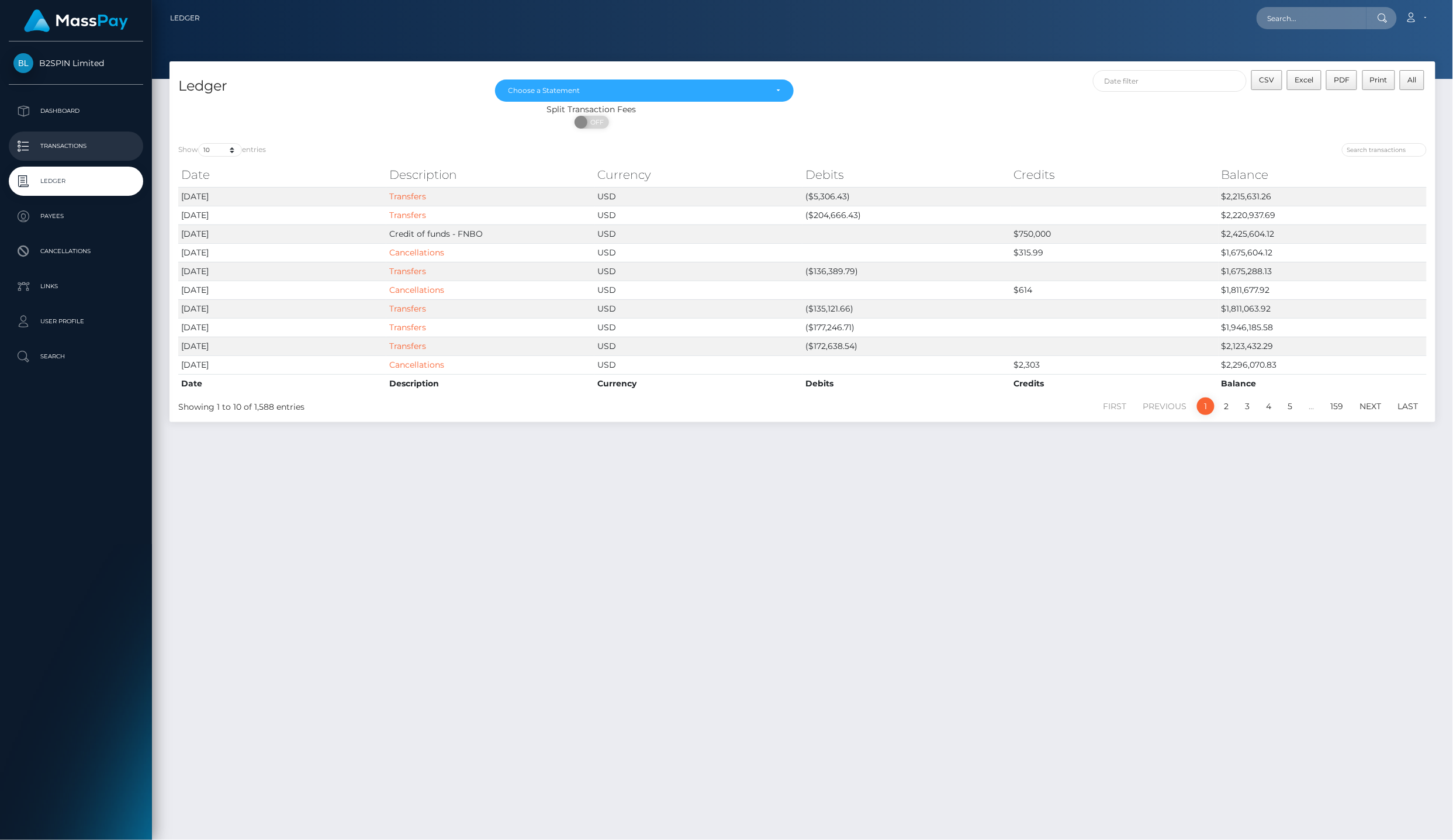
click at [93, 138] on p "Transactions" at bounding box center [76, 146] width 125 height 18
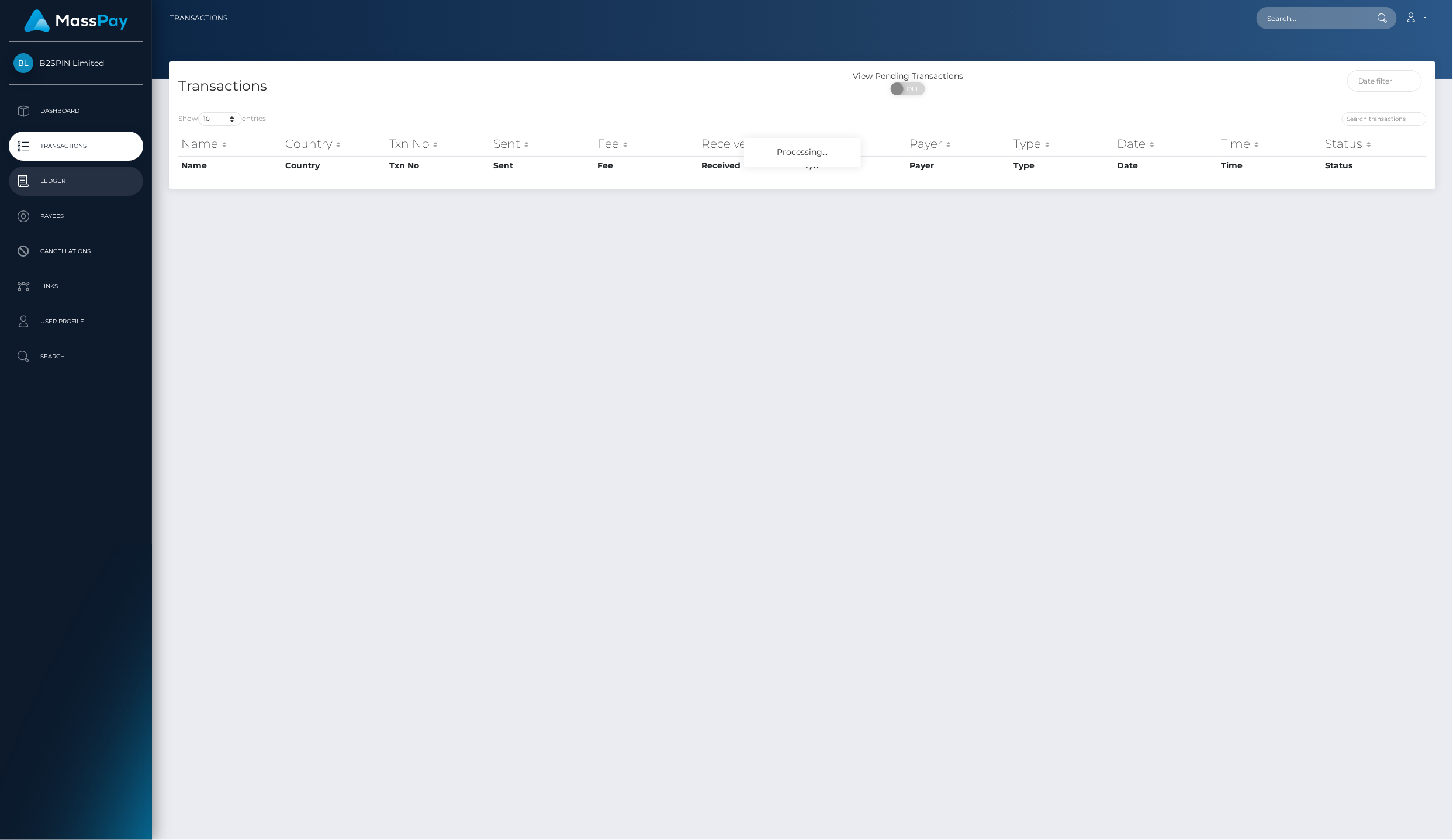
click at [53, 181] on p "Ledger" at bounding box center [76, 181] width 125 height 18
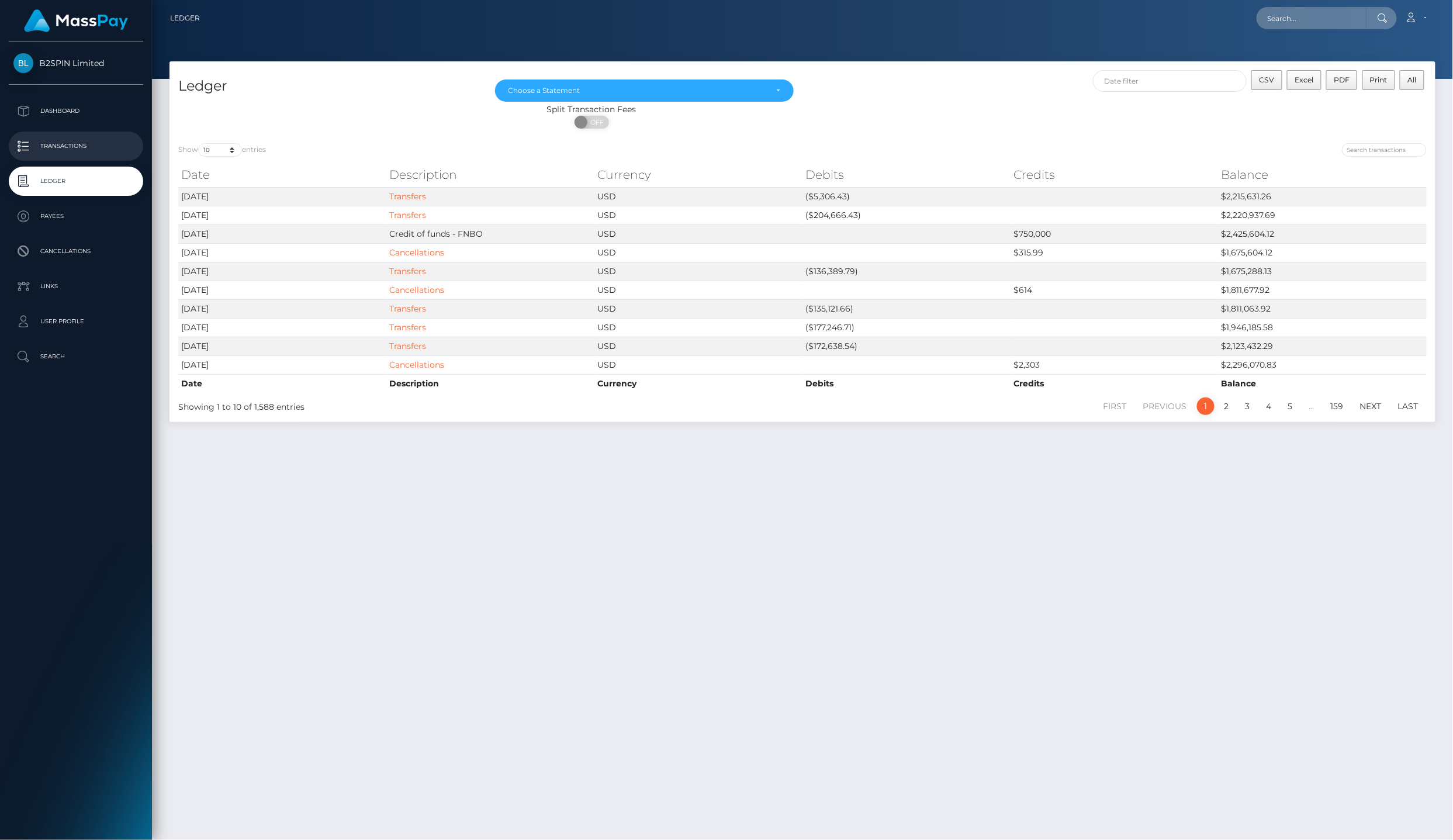
click at [94, 138] on p "Transactions" at bounding box center [76, 146] width 125 height 18
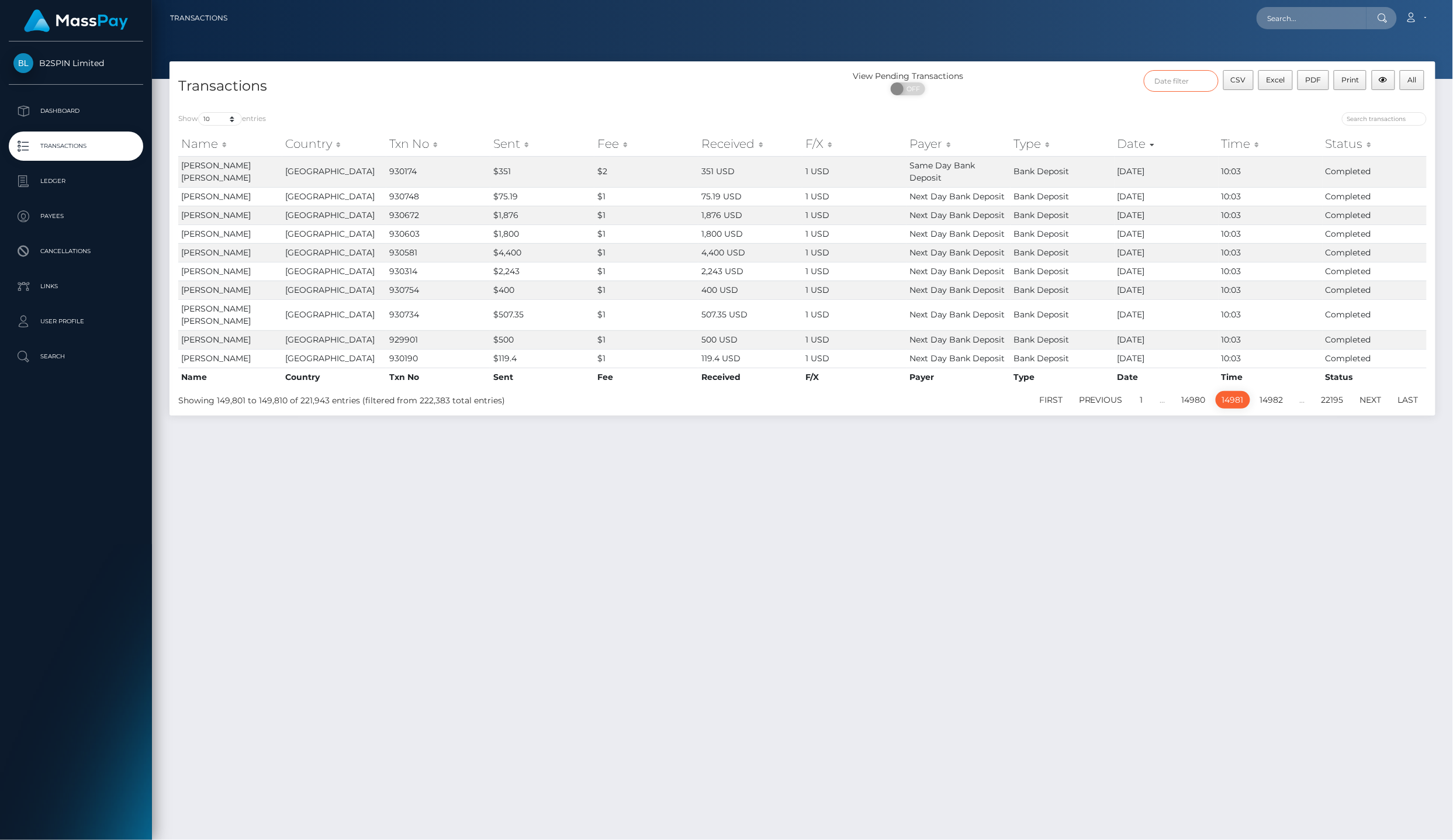
click at [1169, 74] on input "text" at bounding box center [1181, 81] width 75 height 21
click at [1156, 105] on th at bounding box center [1161, 110] width 19 height 16
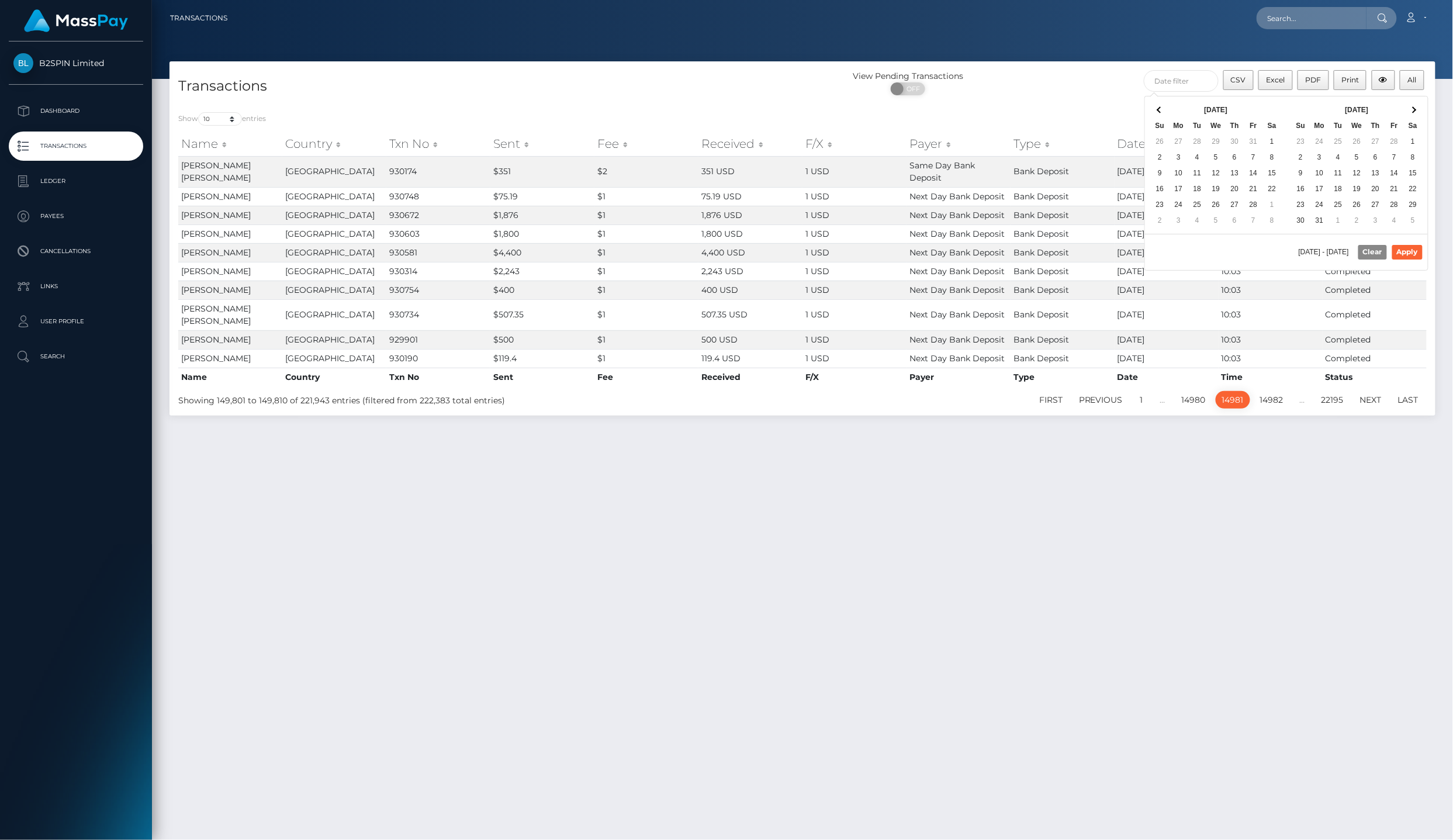
click at [1156, 105] on th at bounding box center [1161, 110] width 19 height 16
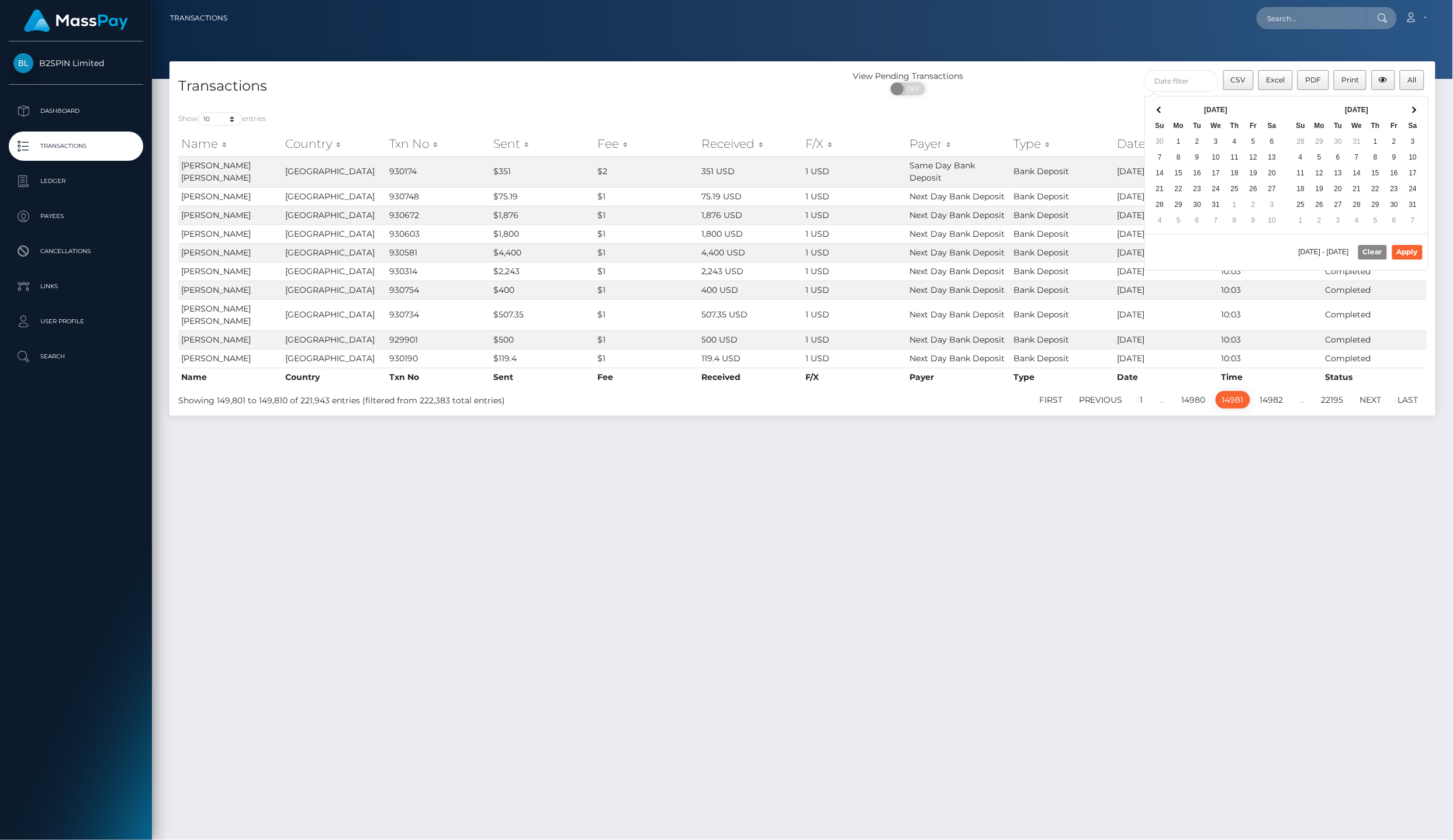
click at [1156, 105] on th at bounding box center [1161, 110] width 19 height 16
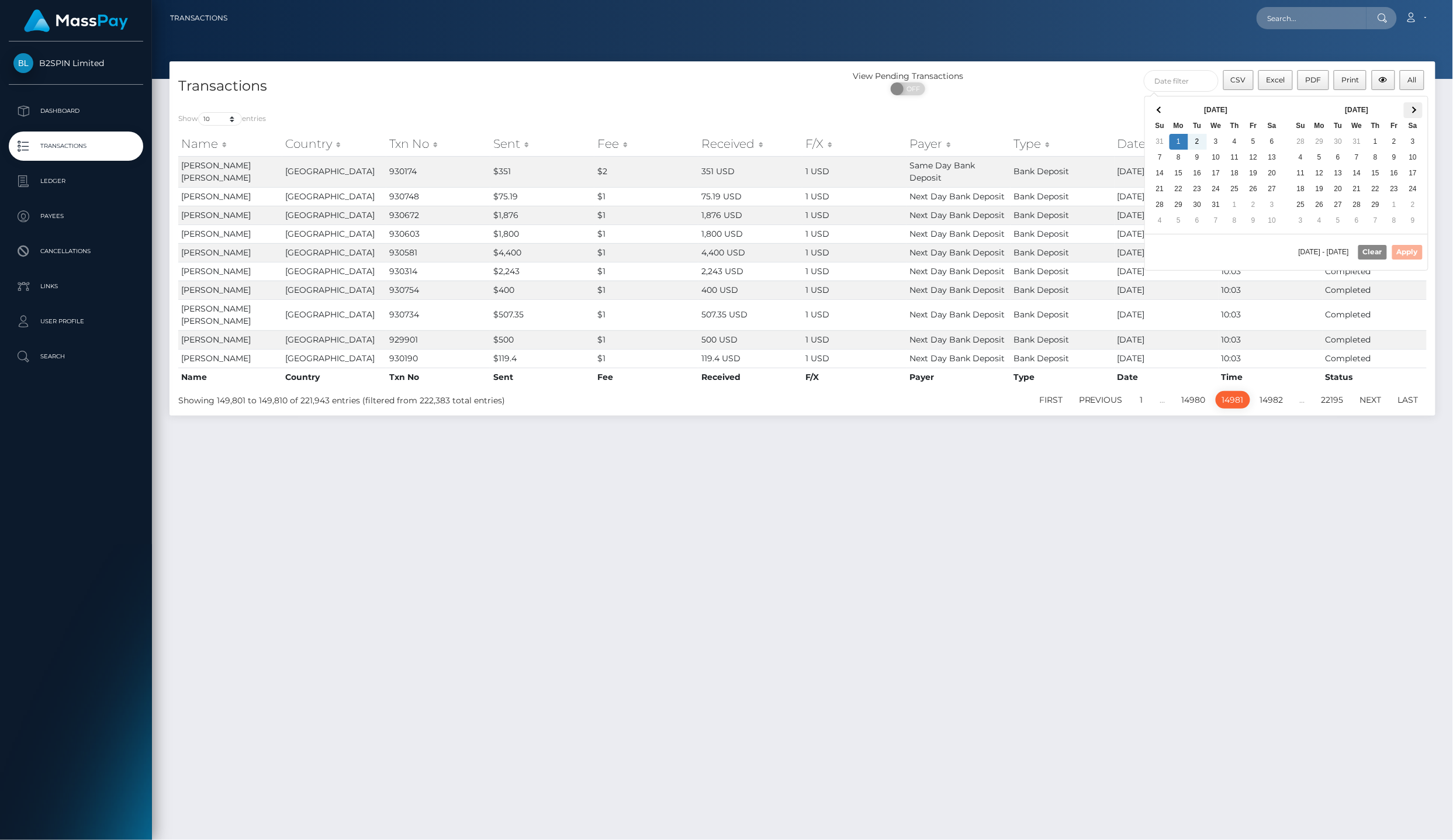
click at [1411, 112] on th at bounding box center [1414, 110] width 19 height 16
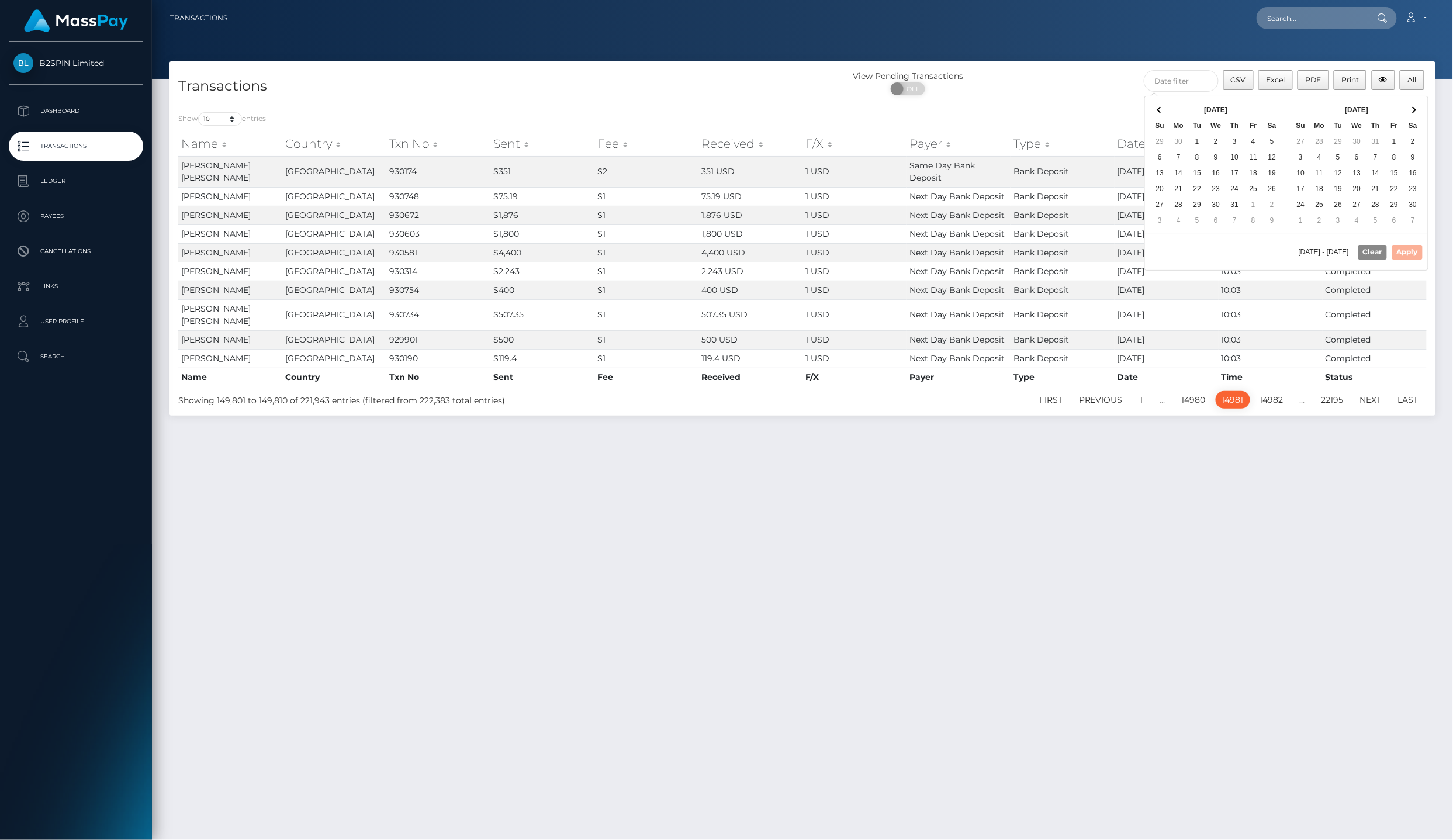
click at [1411, 112] on th at bounding box center [1414, 110] width 19 height 16
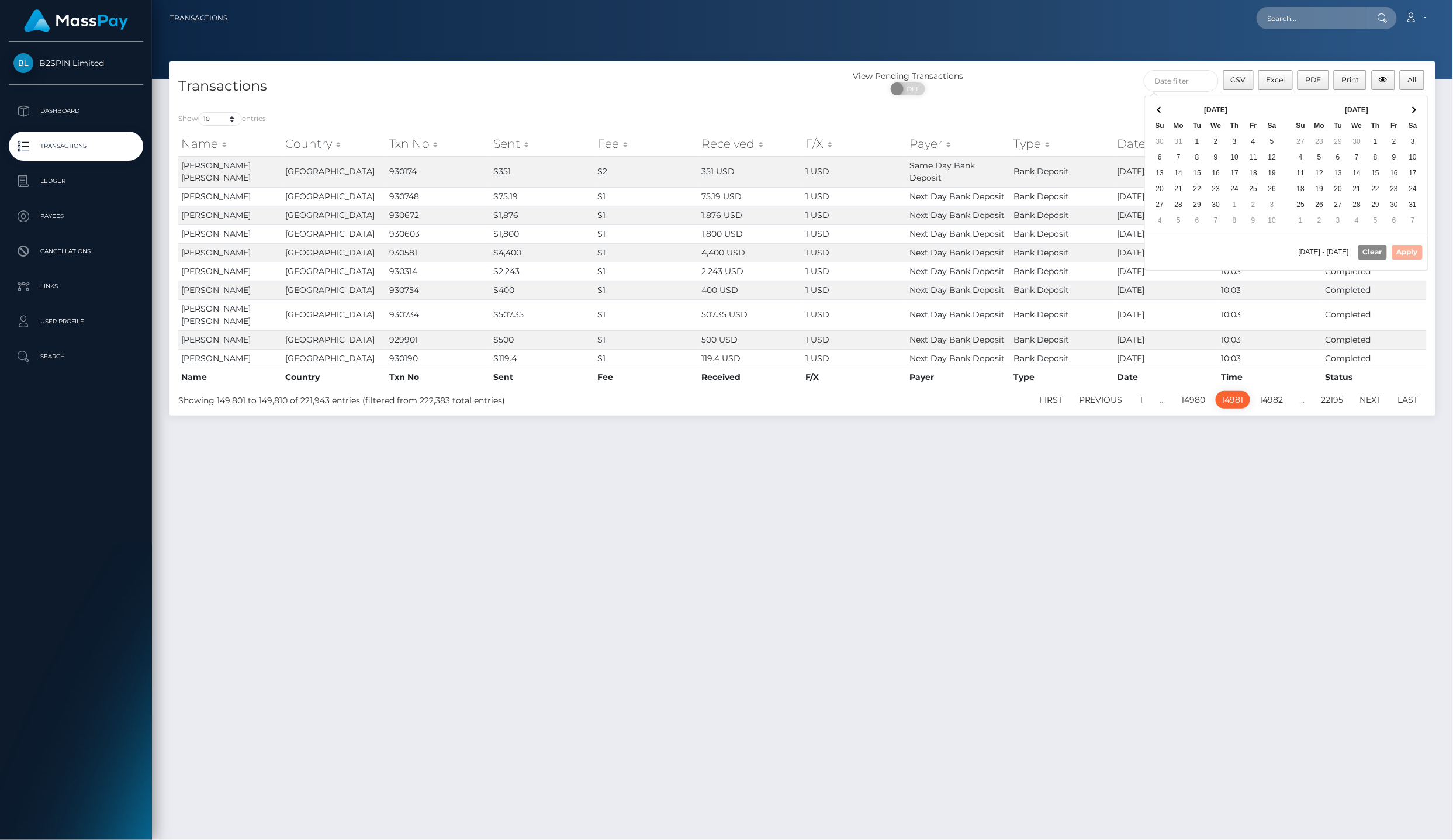
click at [1411, 112] on th at bounding box center [1414, 110] width 19 height 16
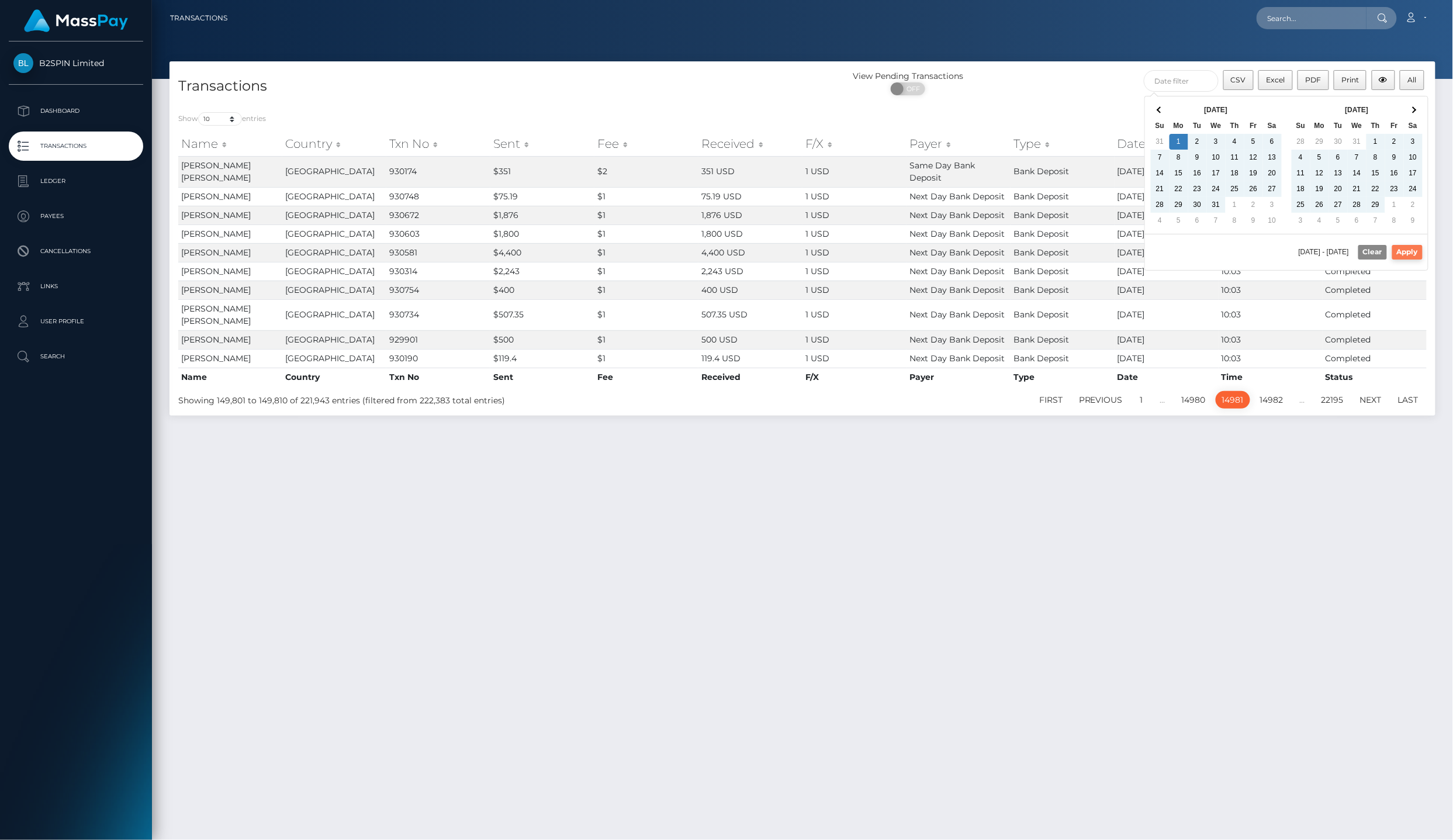
click at [1408, 246] on button "Apply" at bounding box center [1408, 251] width 31 height 14
type input "01/01/2024 - 08/13/2025"
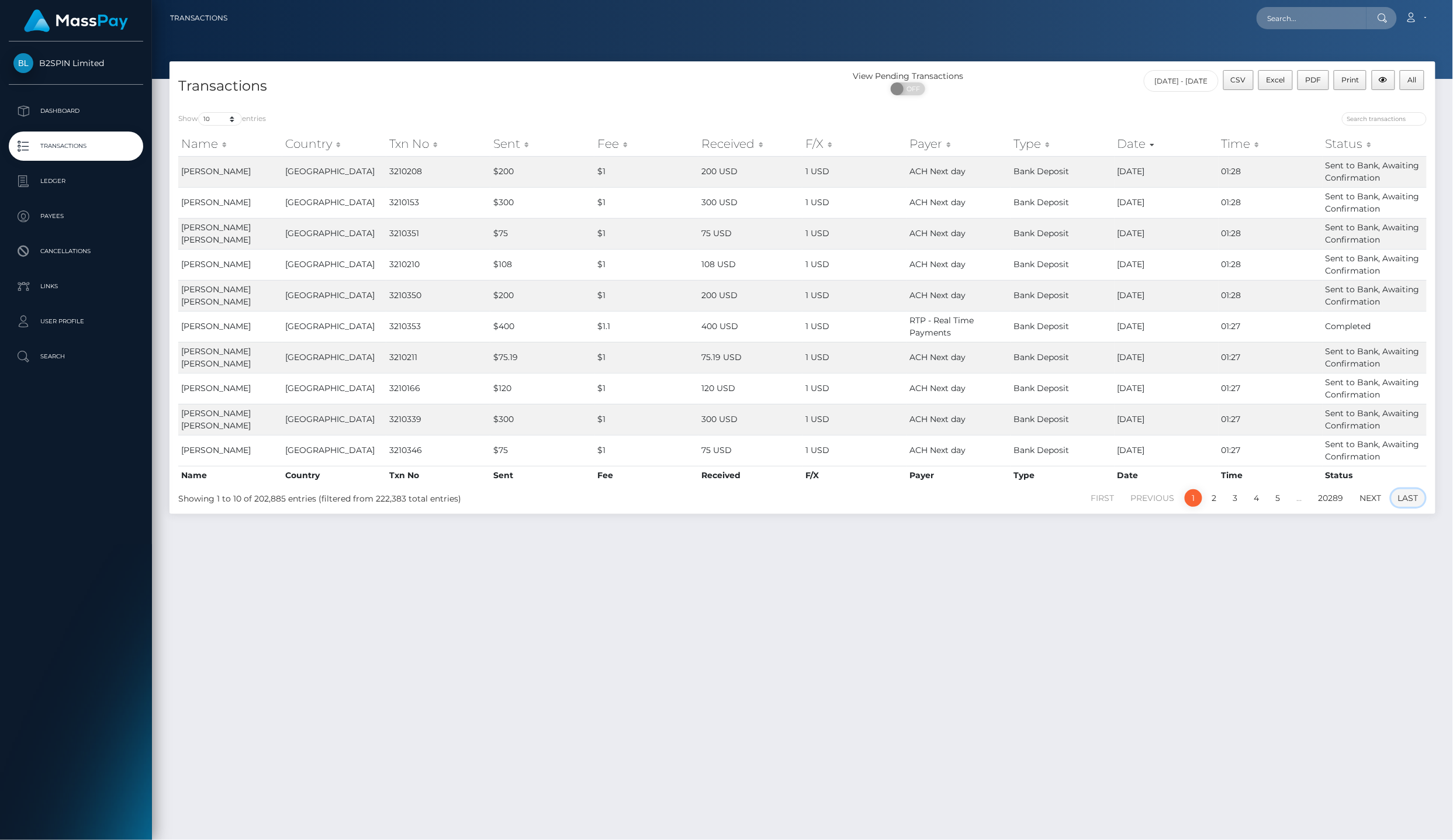
click at [1416, 498] on link "Last" at bounding box center [1408, 498] width 33 height 18
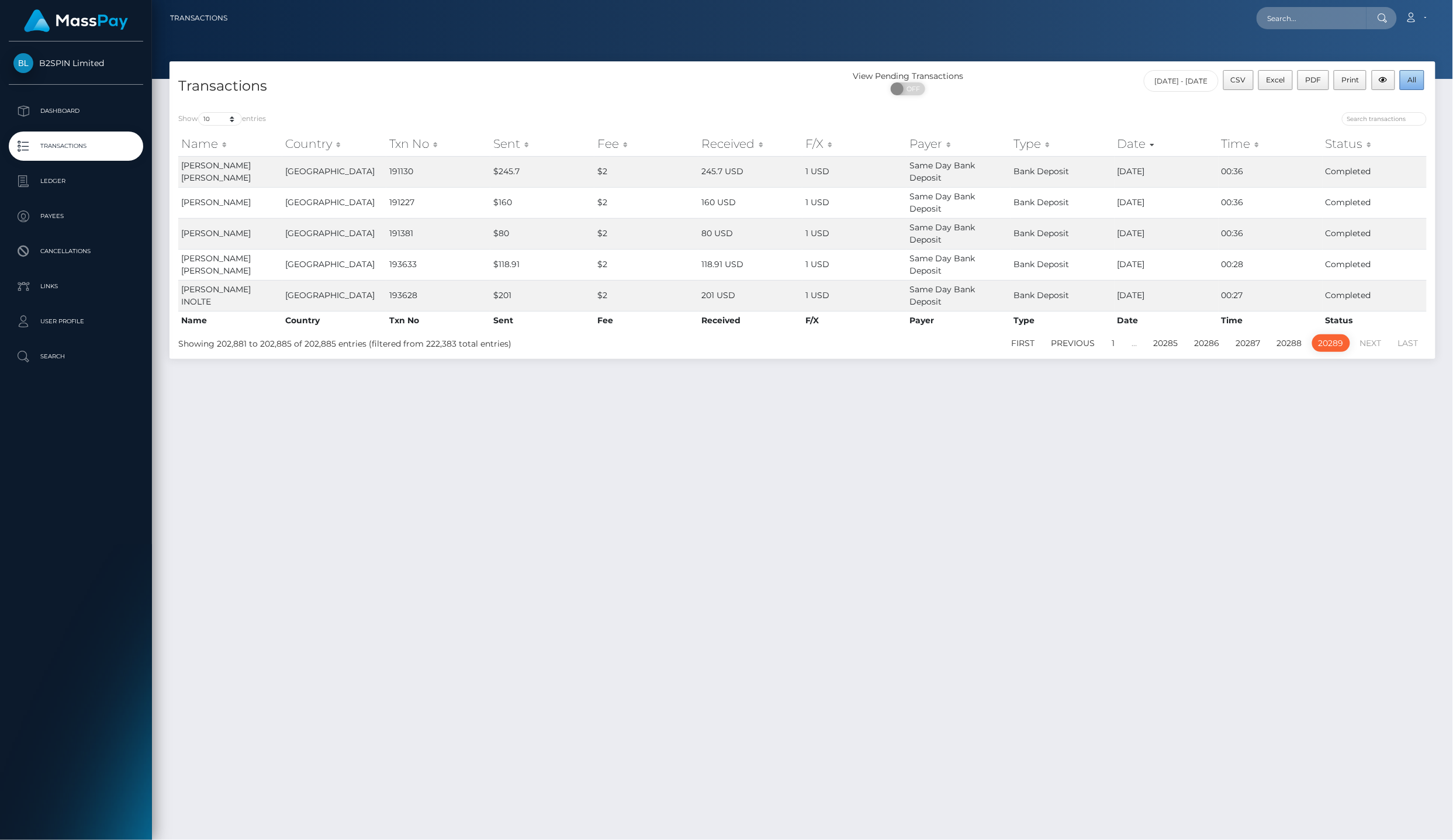
click at [1411, 85] on button "All" at bounding box center [1412, 80] width 25 height 20
